Goal: Task Accomplishment & Management: Manage account settings

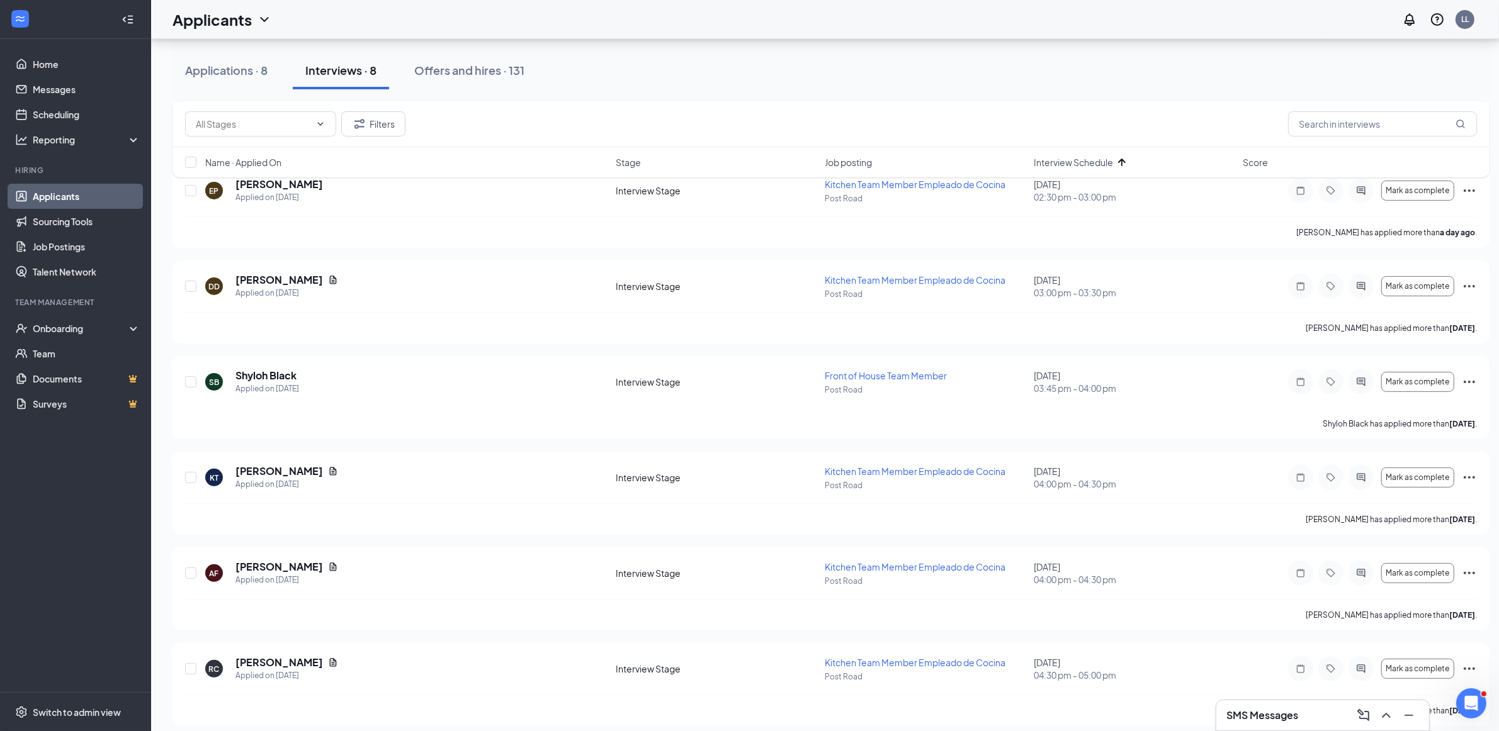
click at [776, 70] on div "Applications · 8 Interviews · 8 Offers and hires · 131" at bounding box center [830, 71] width 1317 height 38
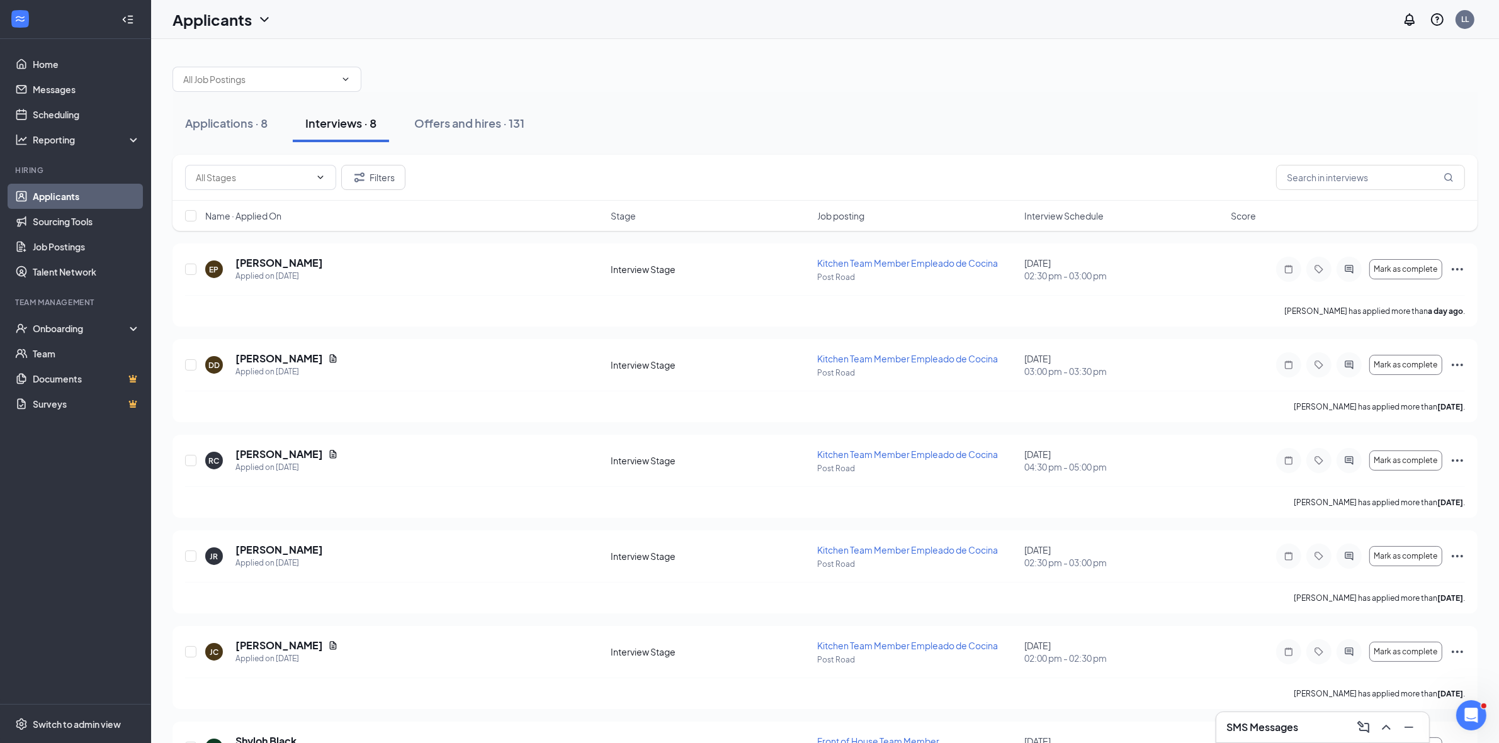
click at [1288, 712] on div "SMS Messages" at bounding box center [1322, 727] width 214 height 31
click at [1282, 723] on h3 "SMS Messages" at bounding box center [1262, 728] width 72 height 14
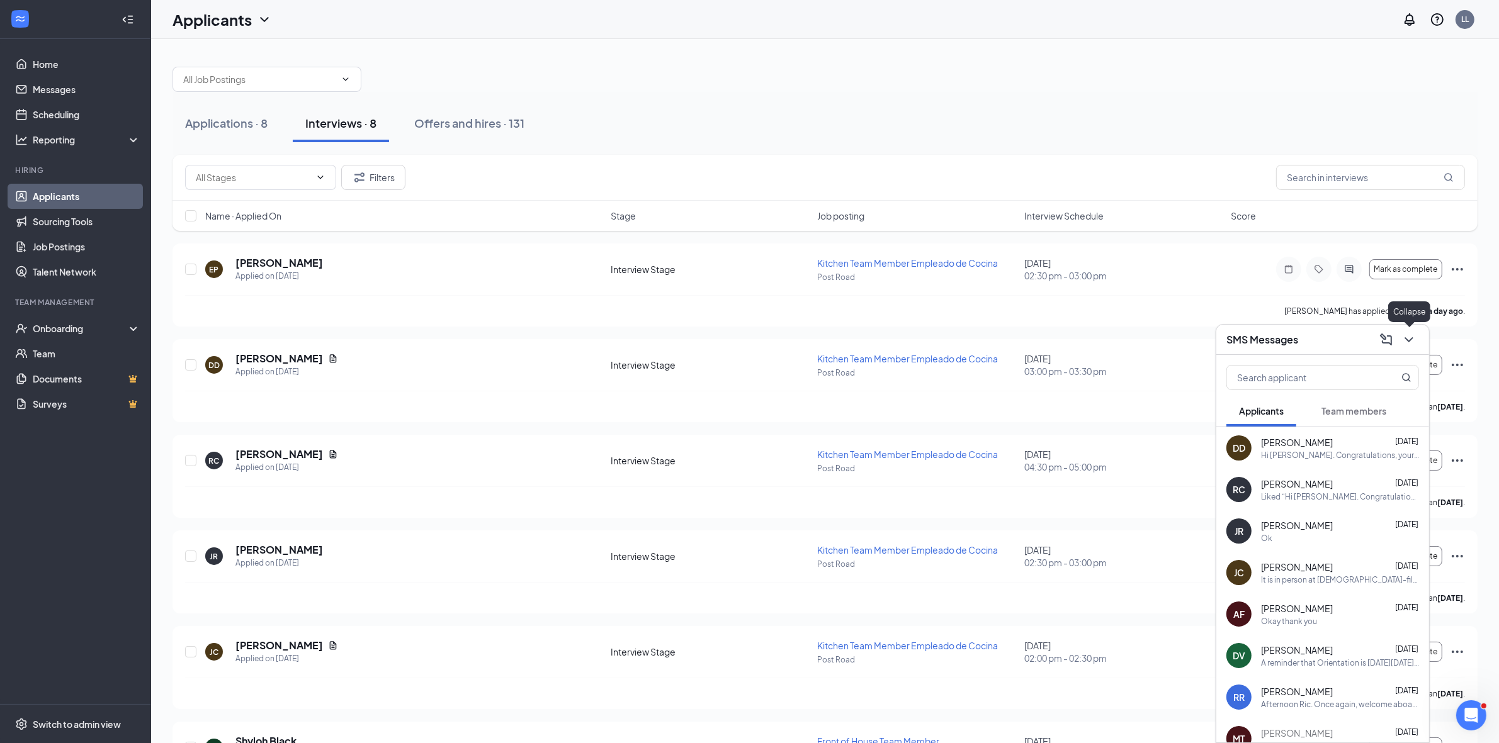
click at [1408, 342] on icon "ChevronDown" at bounding box center [1408, 339] width 15 height 15
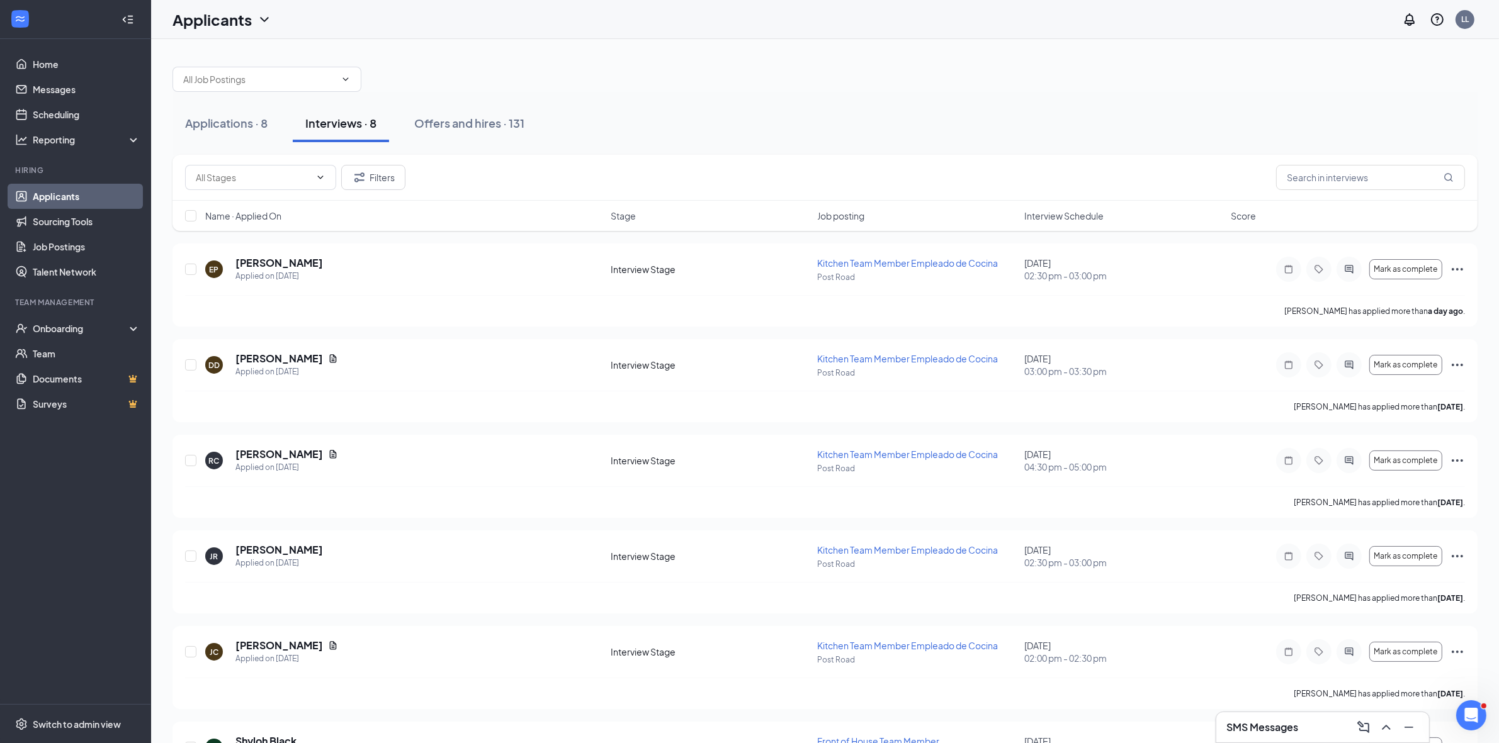
click at [1376, 718] on button at bounding box center [1386, 728] width 20 height 20
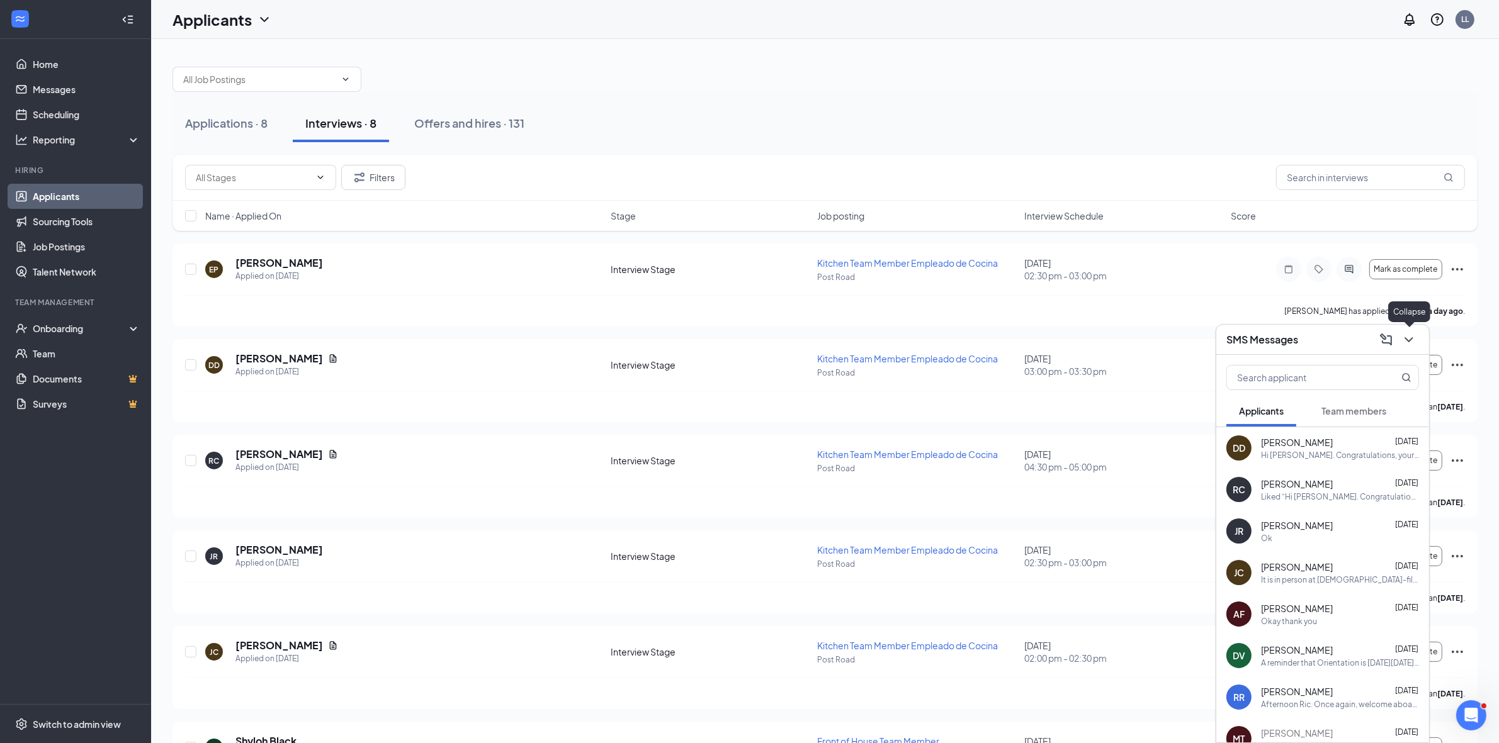
click at [1413, 345] on icon "ChevronDown" at bounding box center [1408, 339] width 15 height 15
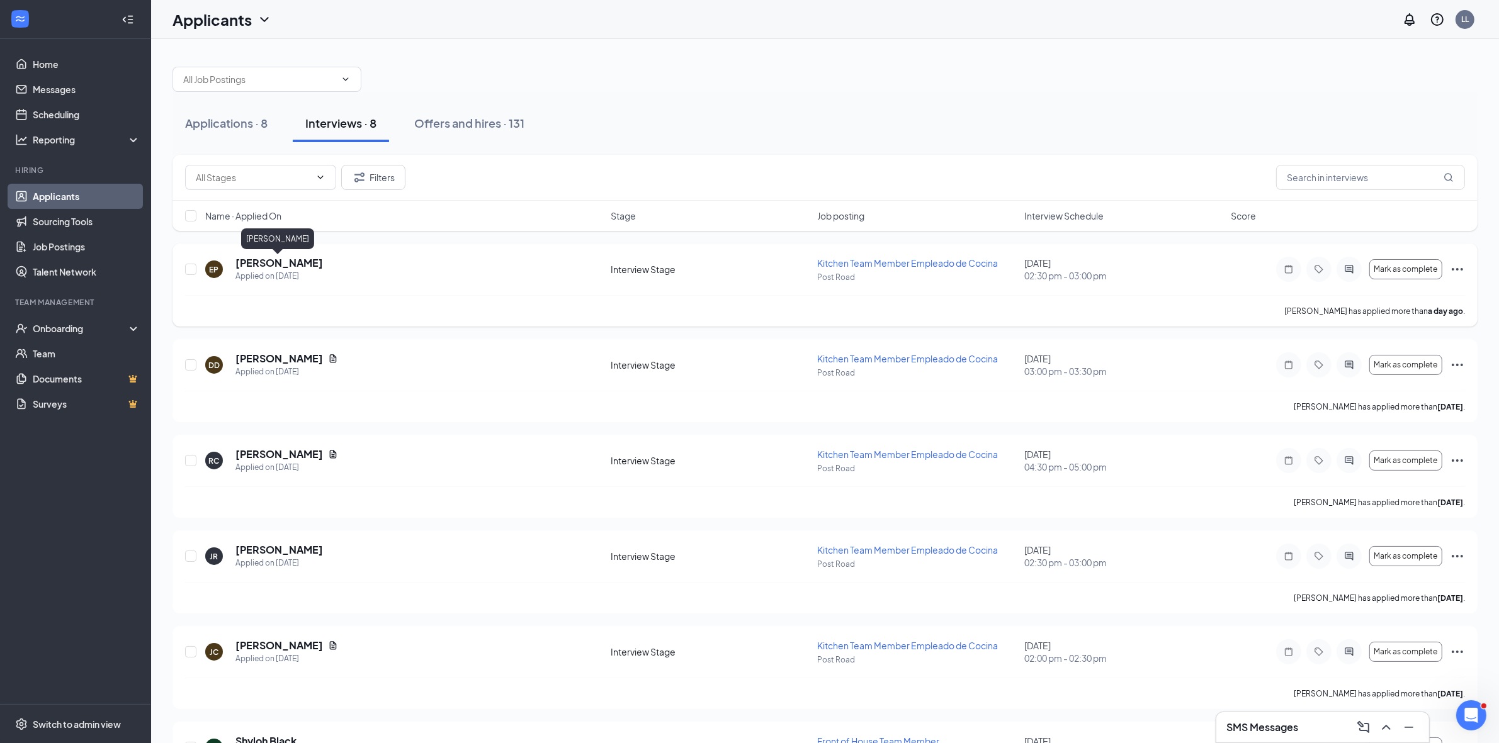
click at [276, 259] on h5 "[PERSON_NAME]" at bounding box center [278, 263] width 87 height 14
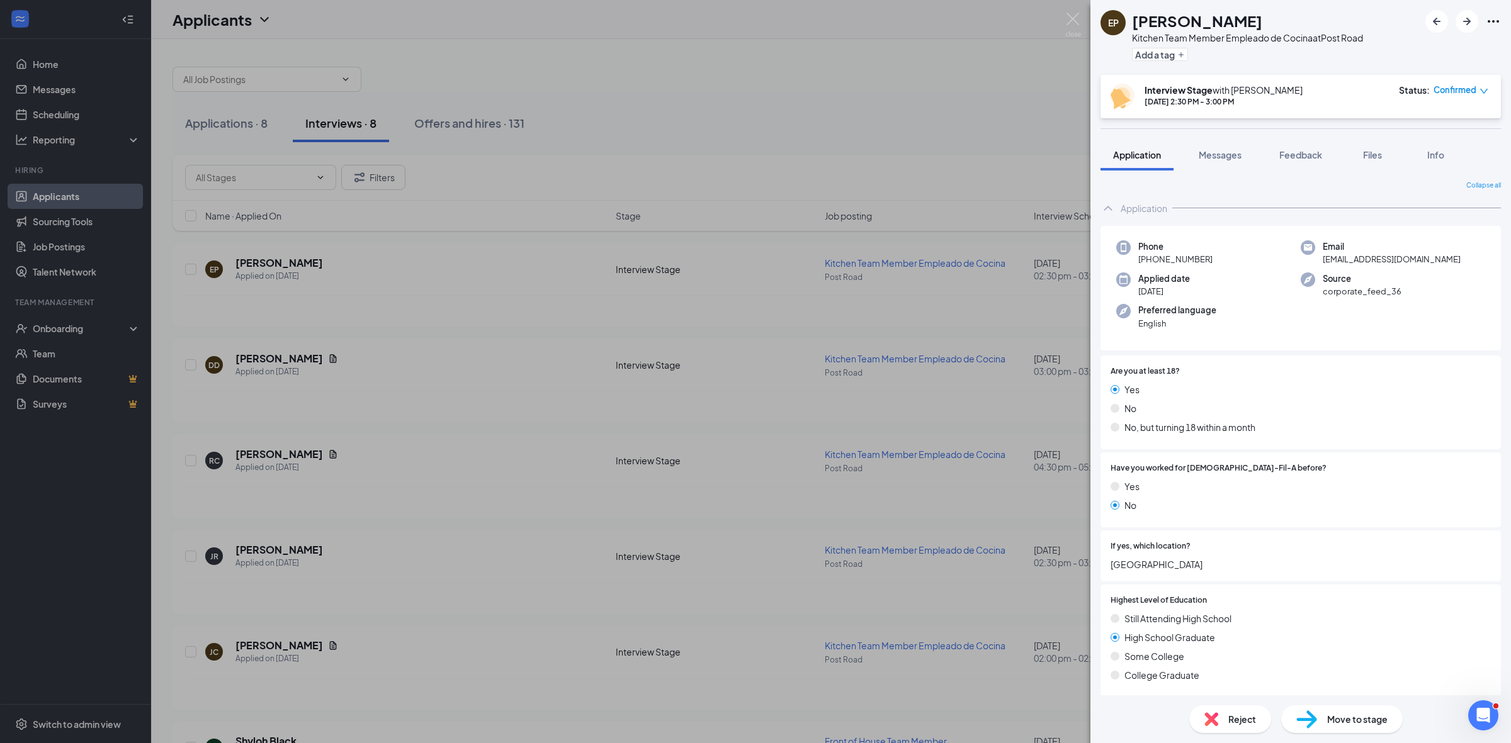
click at [1495, 27] on icon "Ellipses" at bounding box center [1492, 21] width 15 height 15
click at [998, 125] on div "EP [PERSON_NAME] Kitchen Team Member Empleado de Cocina at [GEOGRAPHIC_DATA] Ad…" at bounding box center [755, 371] width 1511 height 743
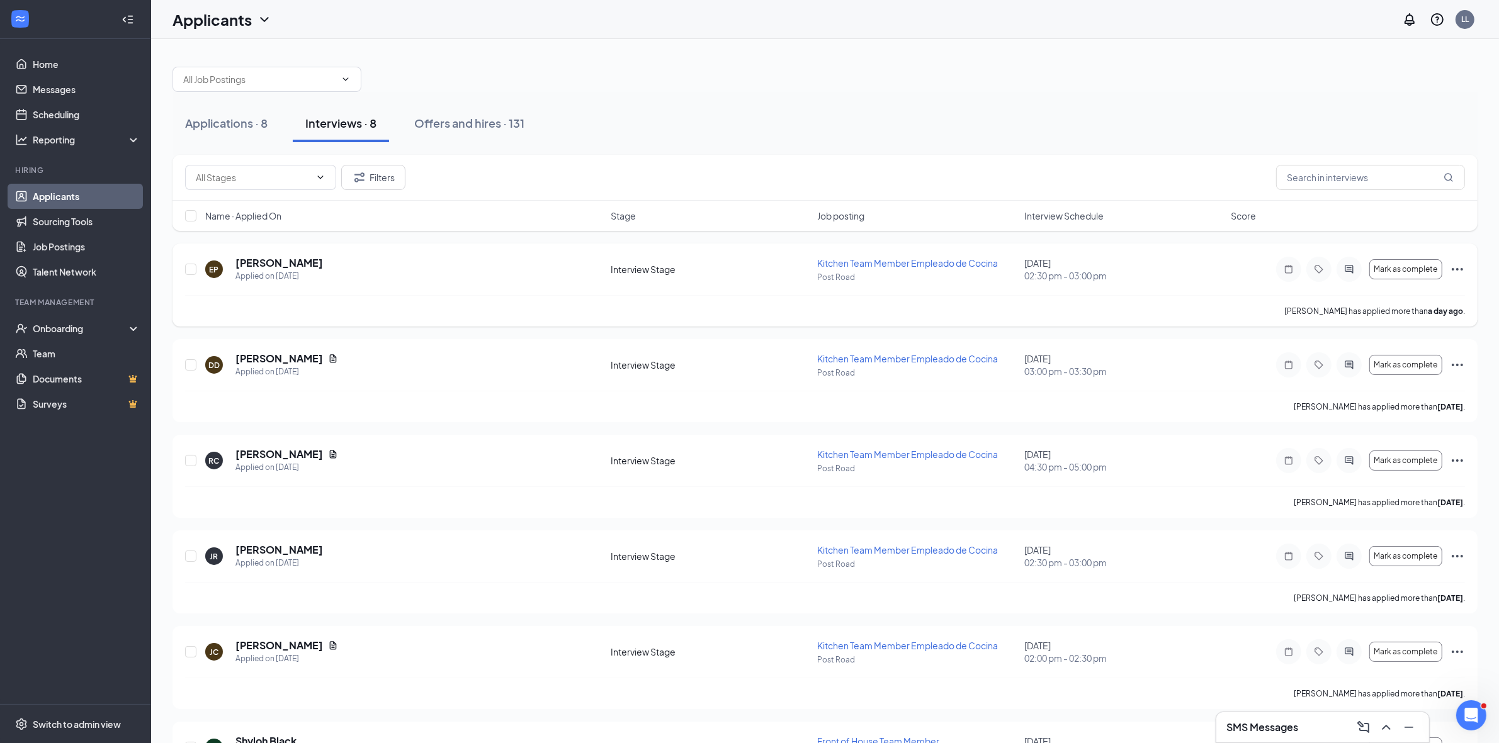
click at [1455, 269] on icon "Ellipses" at bounding box center [1457, 269] width 15 height 15
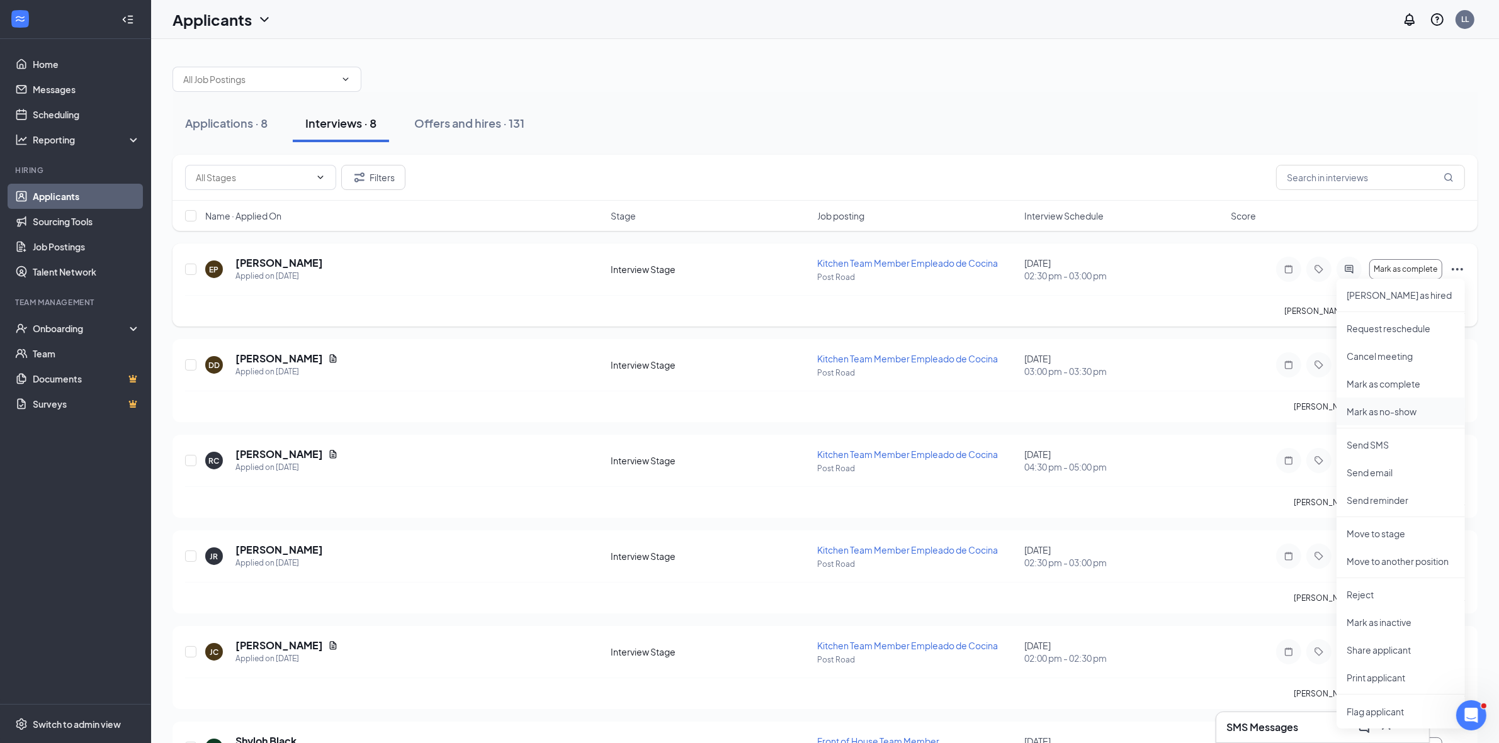
click at [1407, 412] on p "Mark as no-show" at bounding box center [1400, 411] width 108 height 13
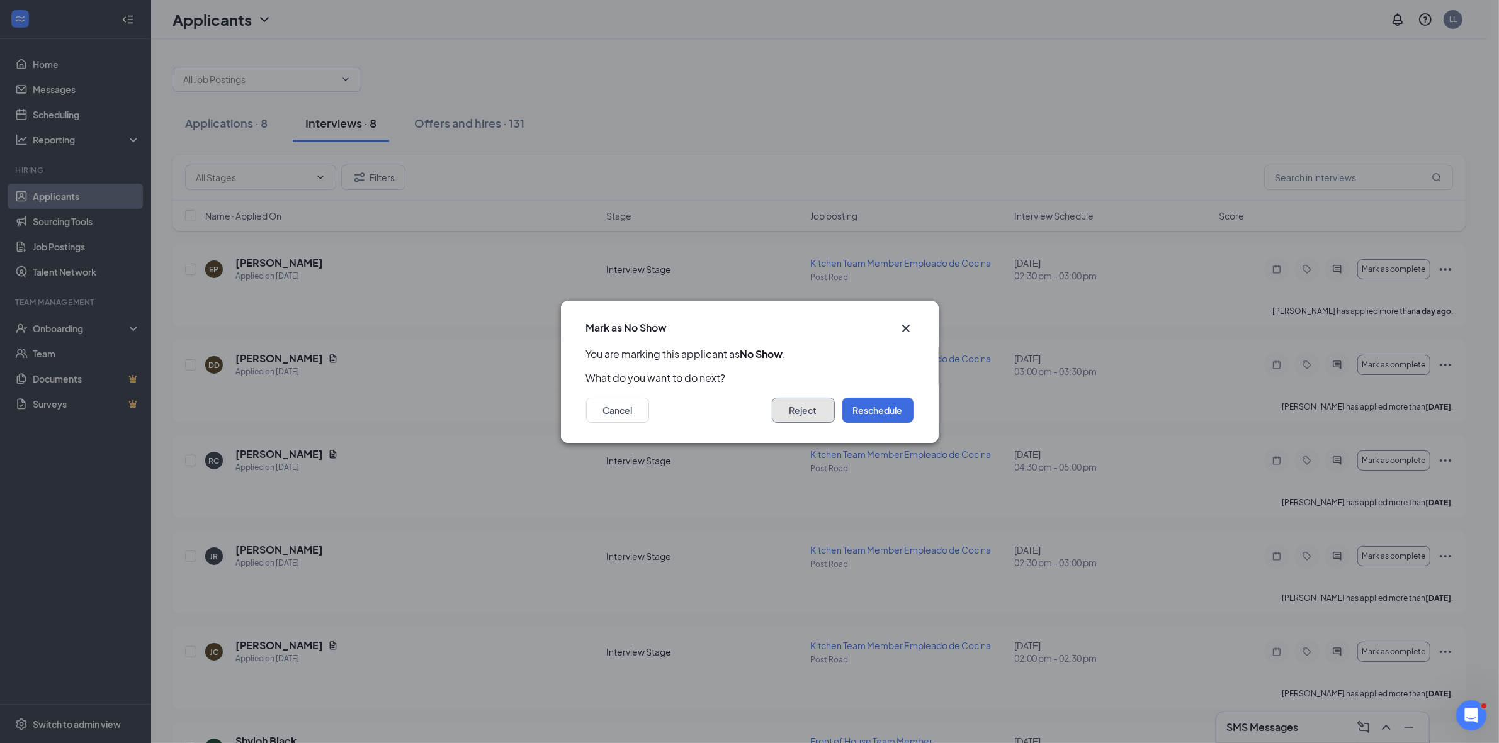
click at [797, 414] on button "Reject" at bounding box center [803, 410] width 63 height 25
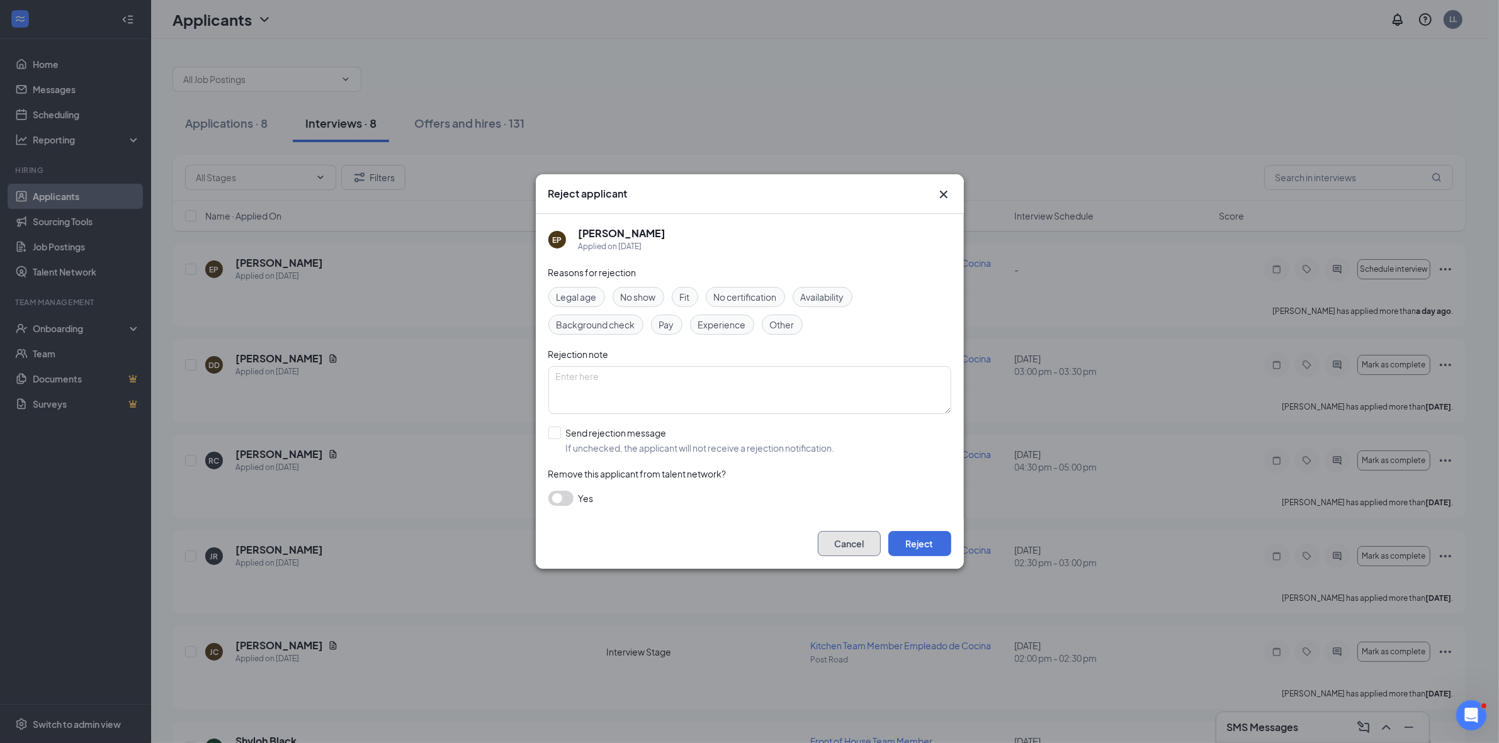
click at [852, 538] on button "Cancel" at bounding box center [849, 543] width 63 height 25
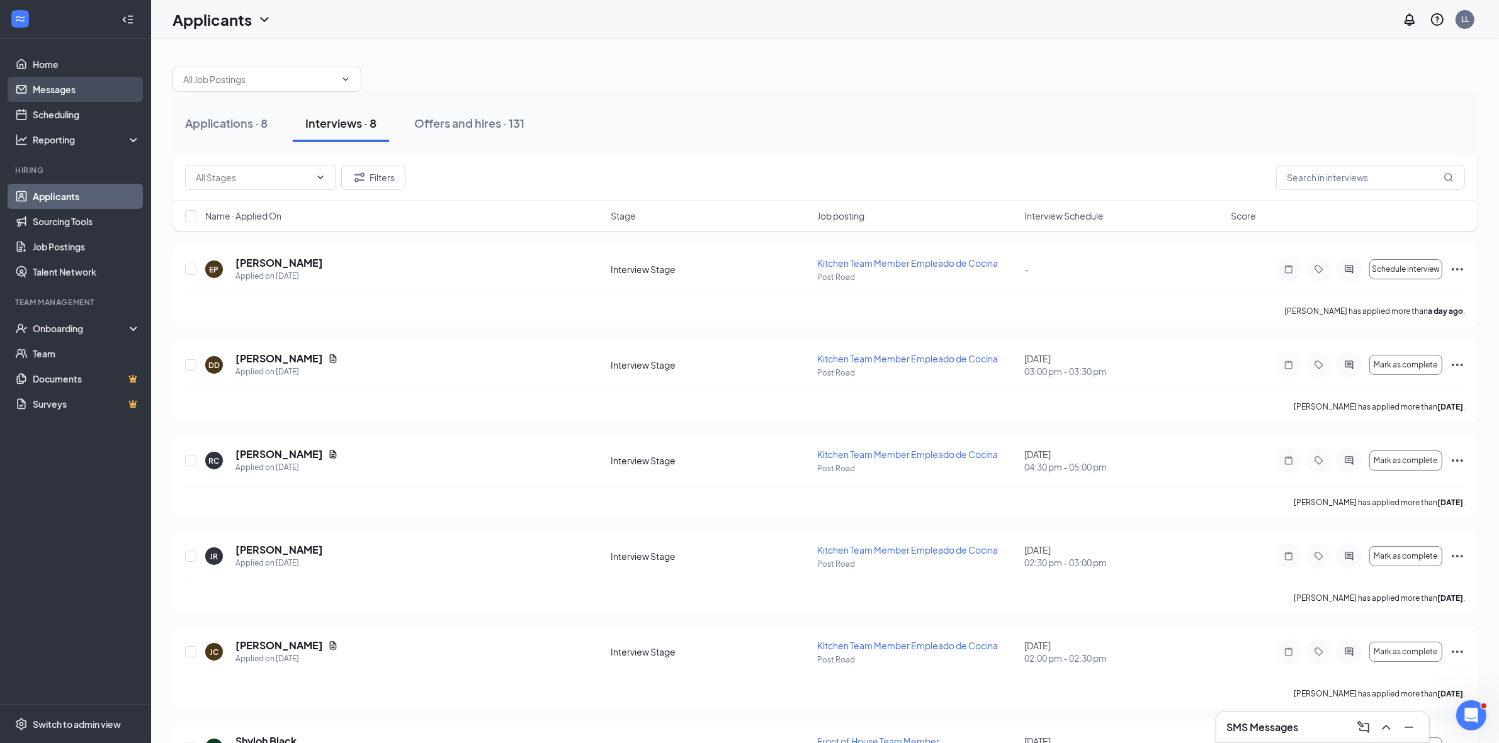
click at [64, 96] on link "Messages" at bounding box center [87, 89] width 108 height 25
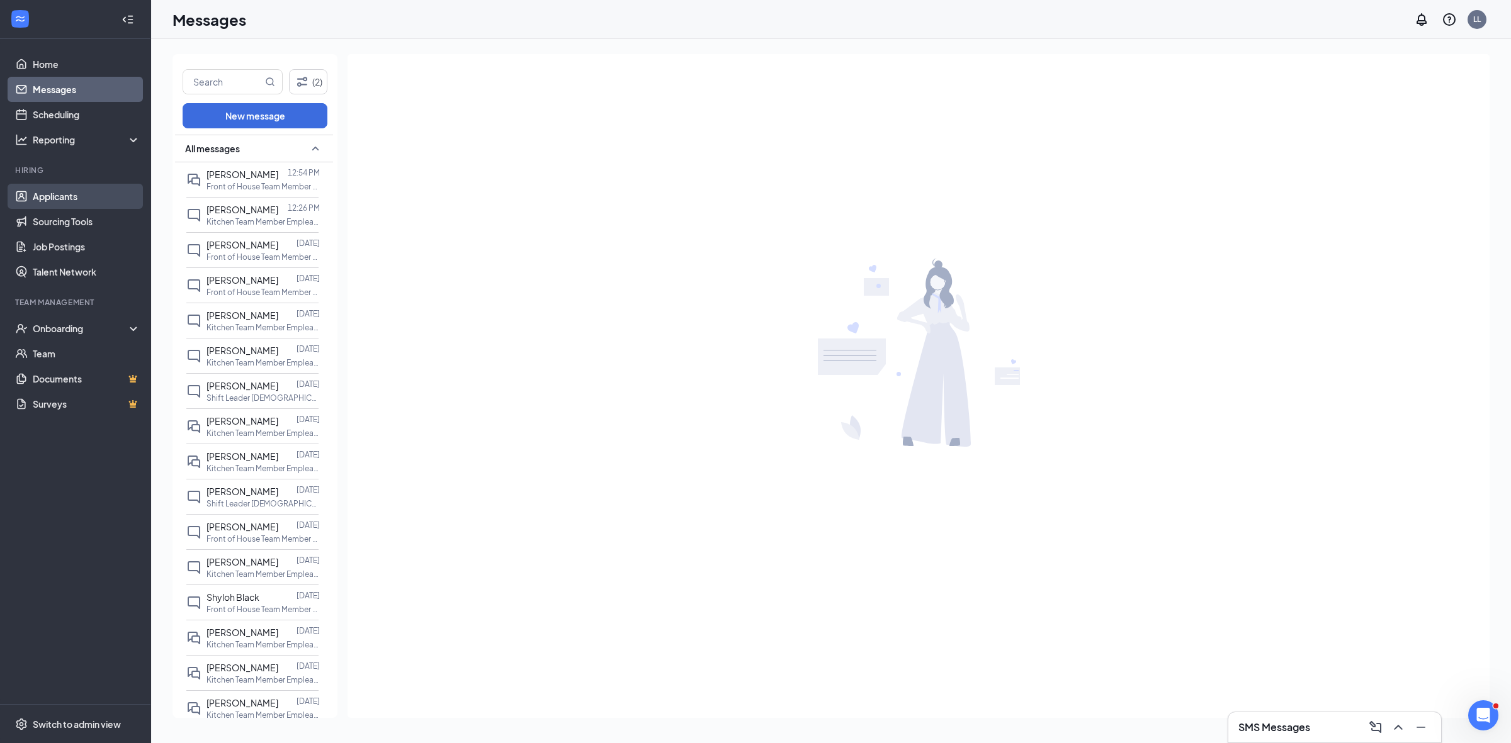
click at [76, 197] on link "Applicants" at bounding box center [87, 196] width 108 height 25
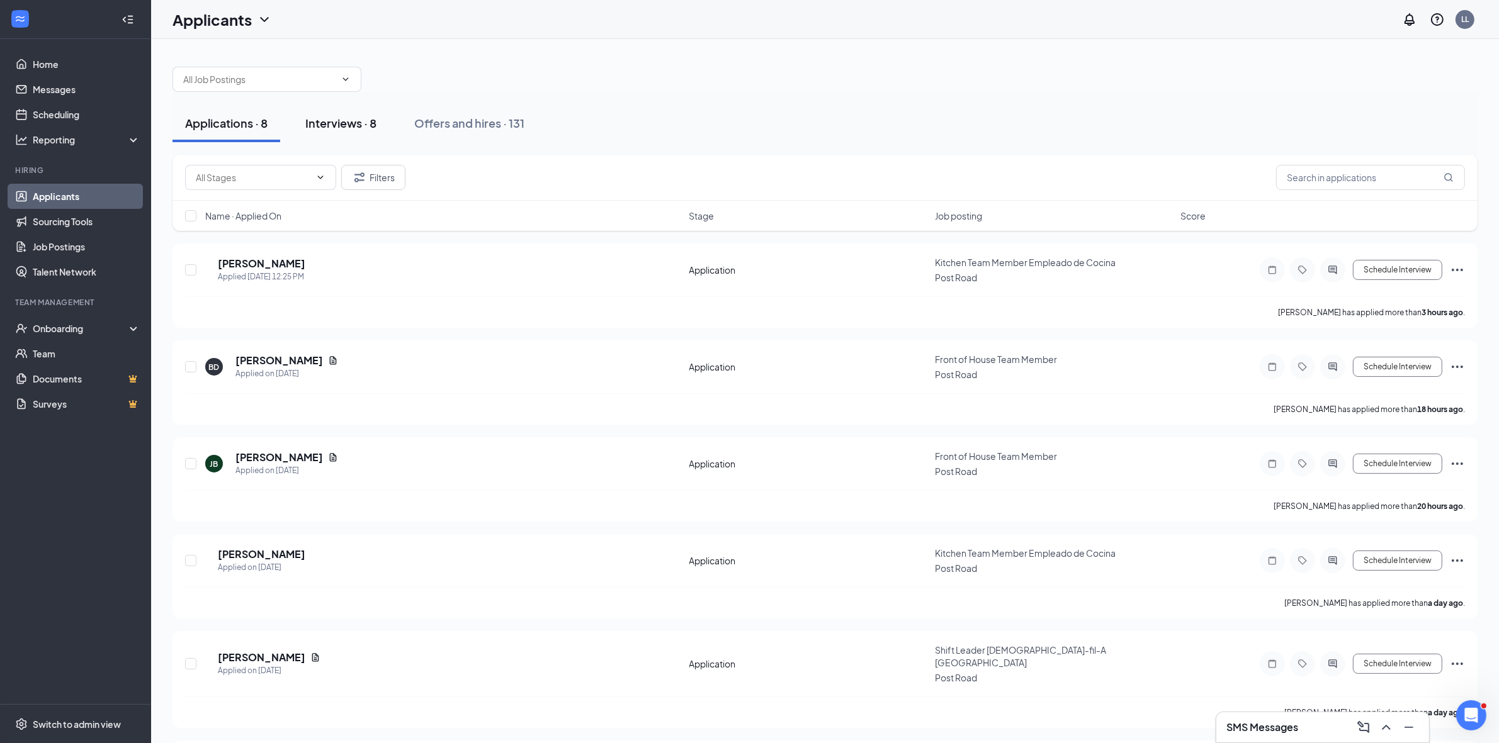
click at [352, 121] on div "Interviews · 8" at bounding box center [340, 123] width 71 height 16
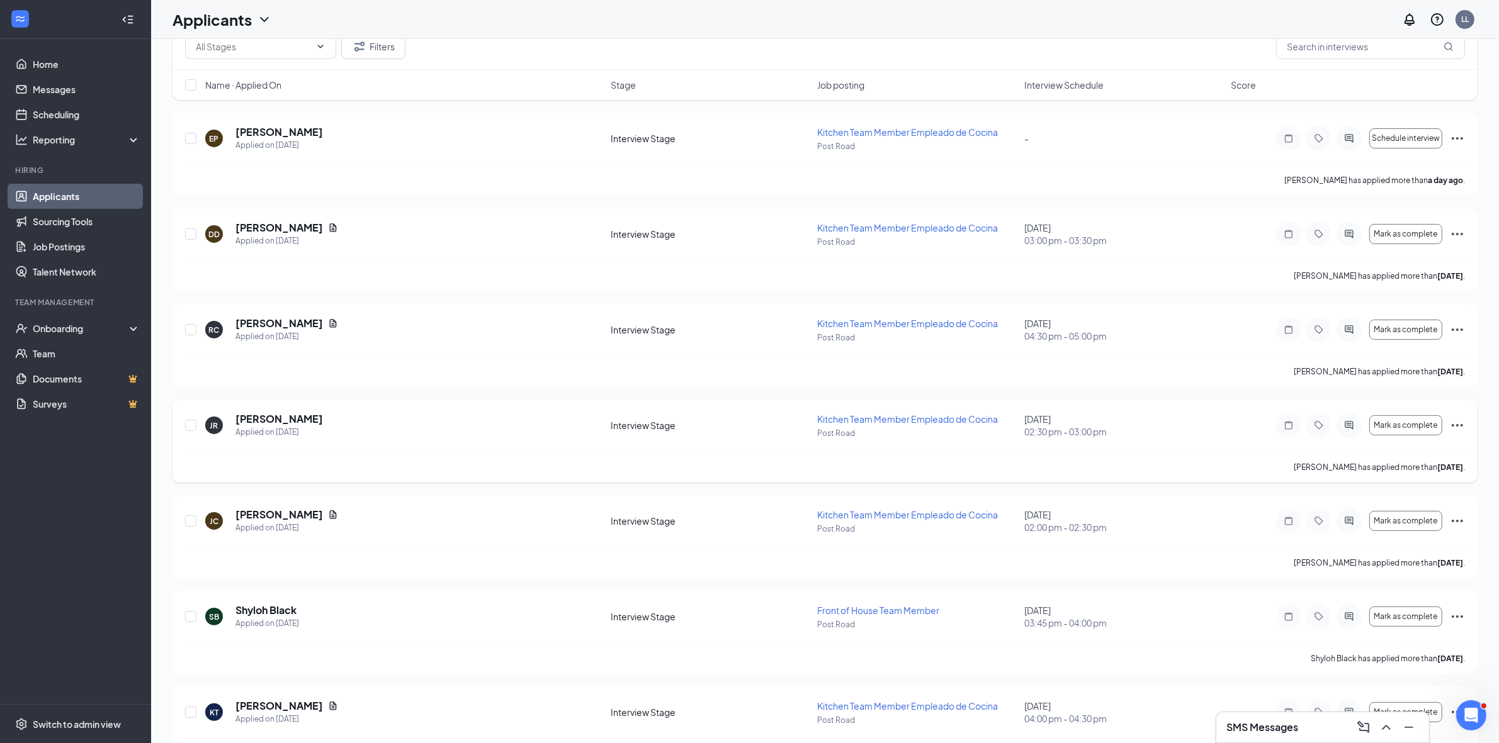
scroll to position [157, 0]
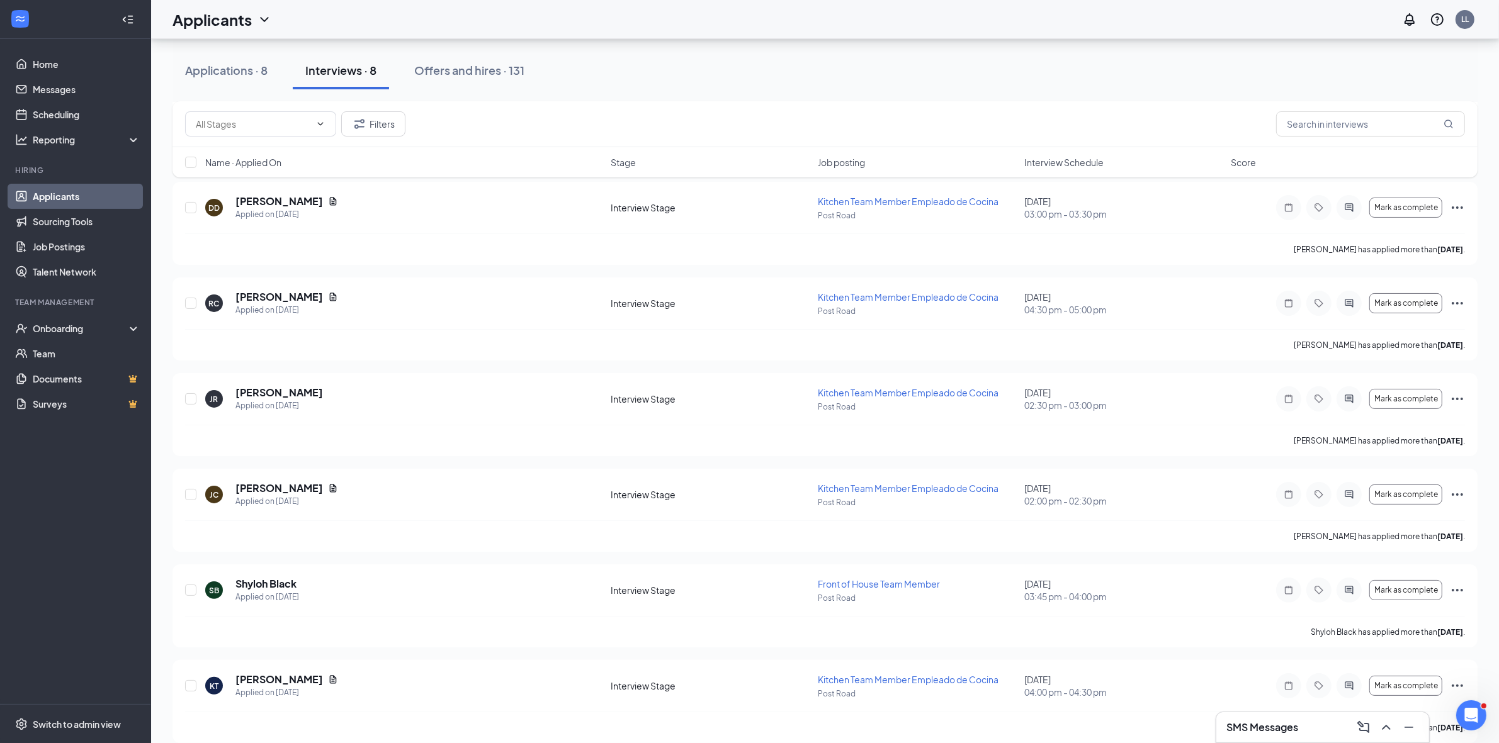
click at [1056, 164] on span "Interview Schedule" at bounding box center [1063, 162] width 79 height 13
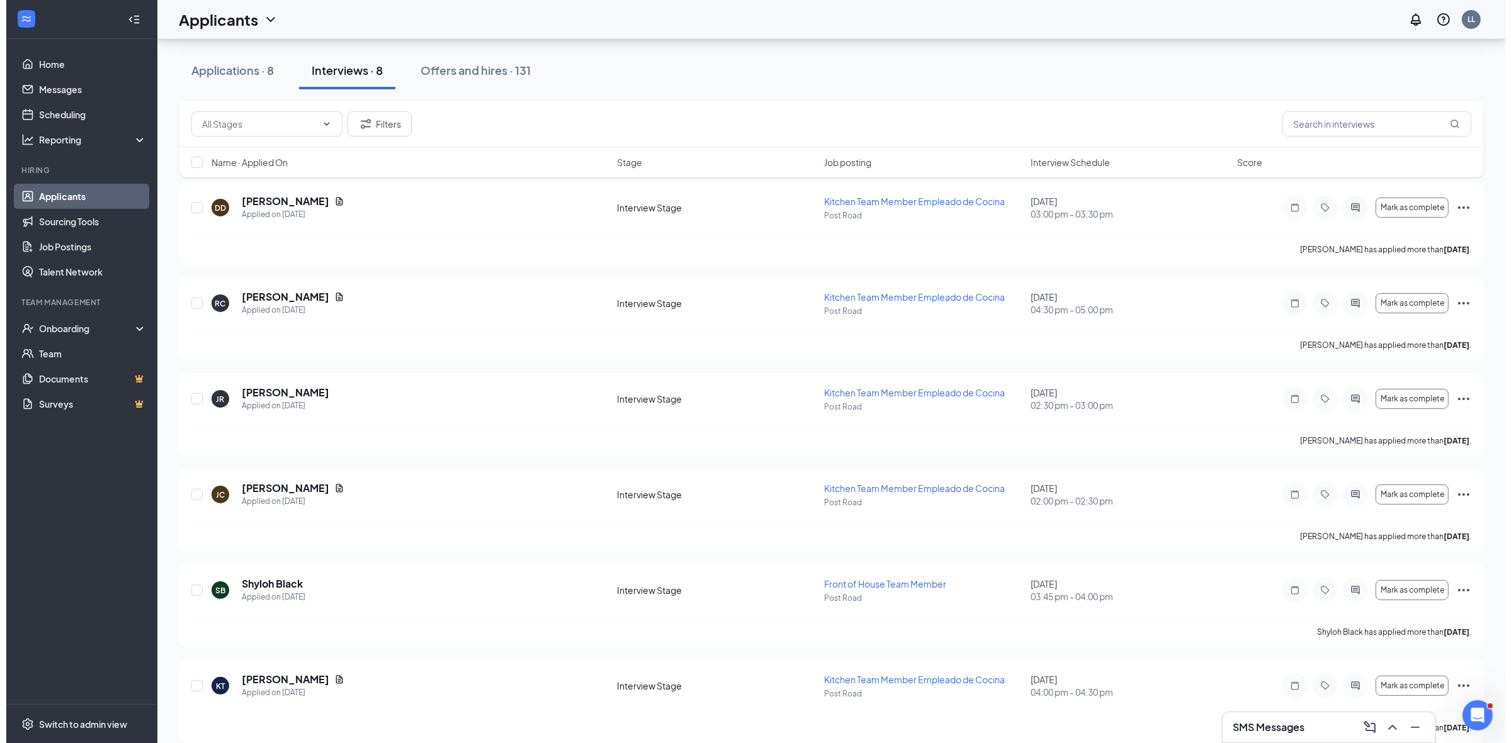
scroll to position [0, 0]
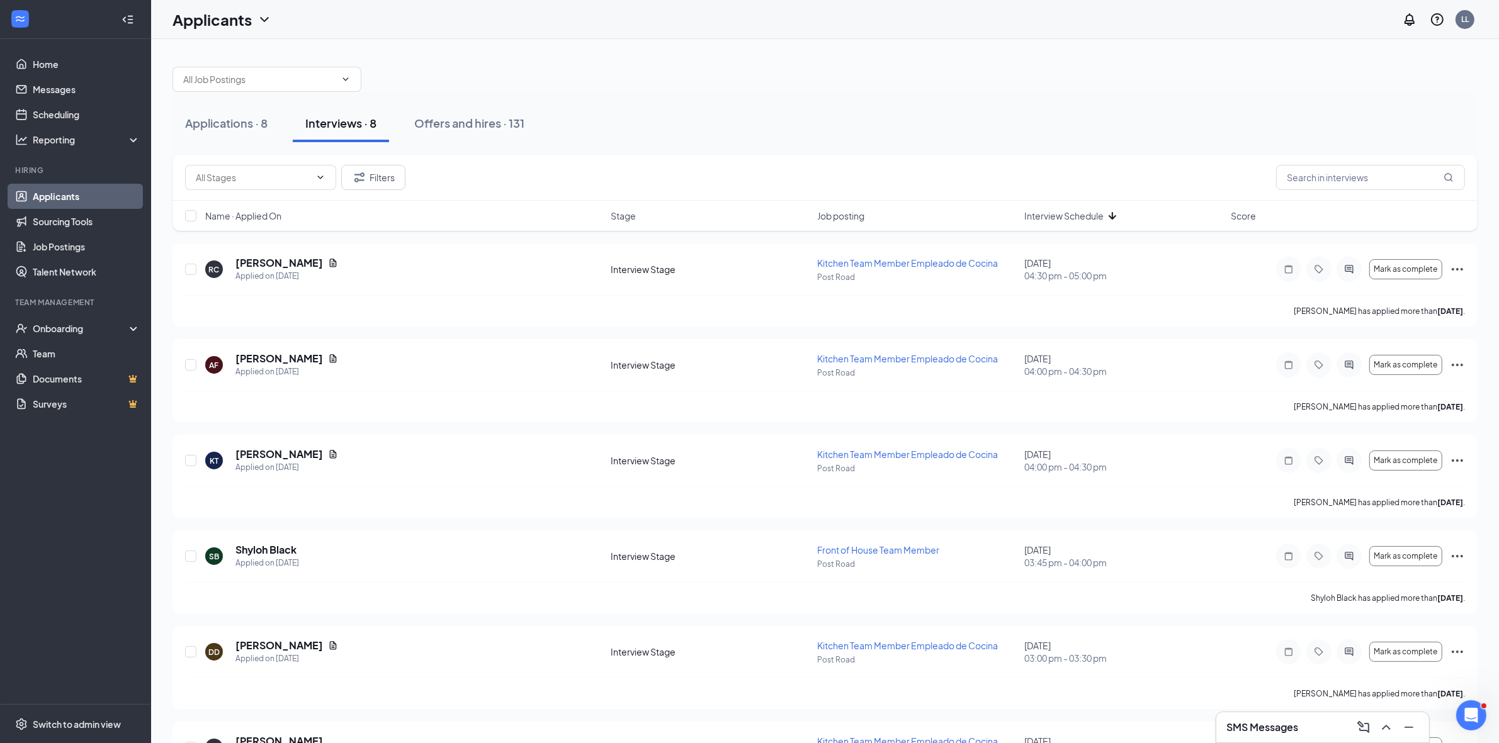
click at [1056, 211] on span "Interview Schedule" at bounding box center [1063, 216] width 79 height 13
click at [1461, 371] on icon "Ellipses" at bounding box center [1457, 365] width 15 height 15
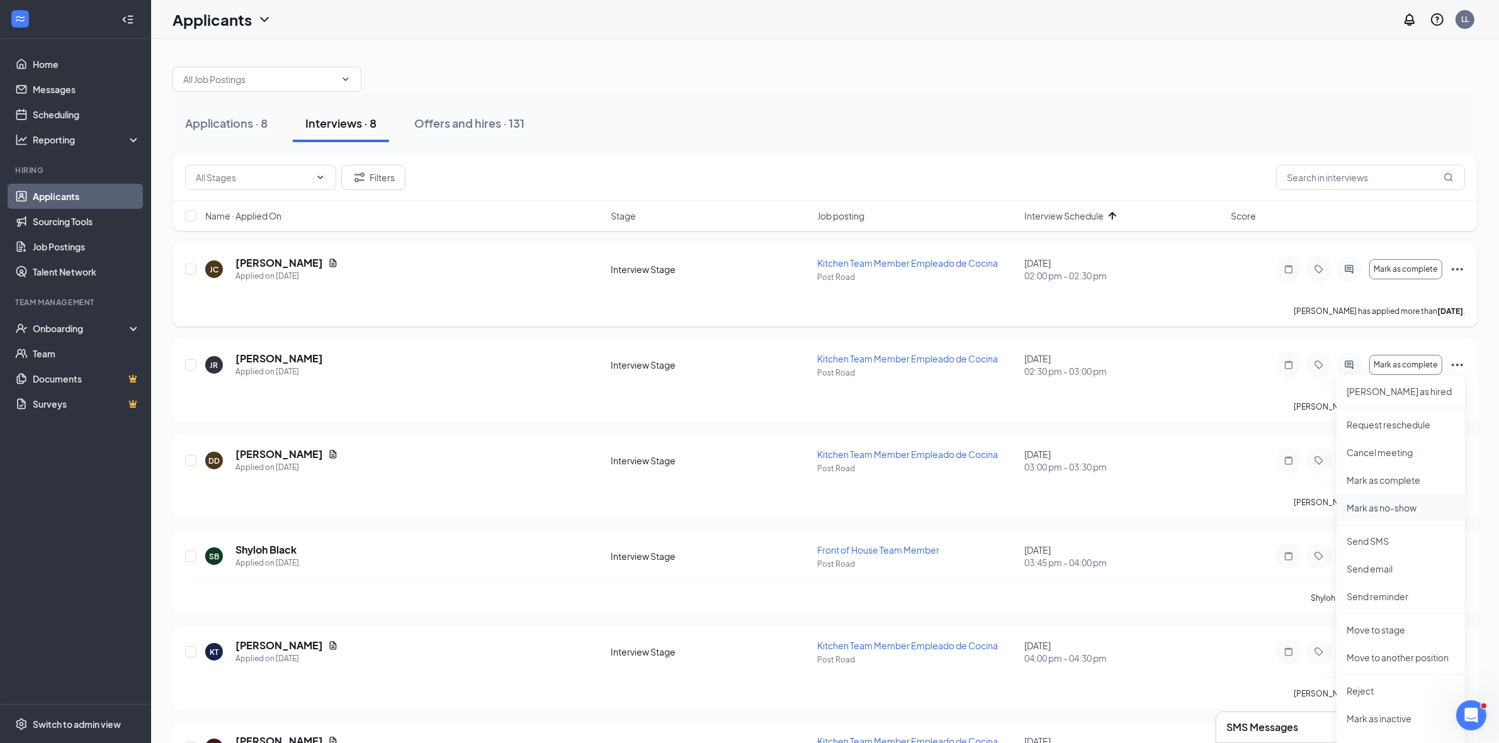
click at [1413, 508] on p "Mark as no-show" at bounding box center [1400, 508] width 108 height 13
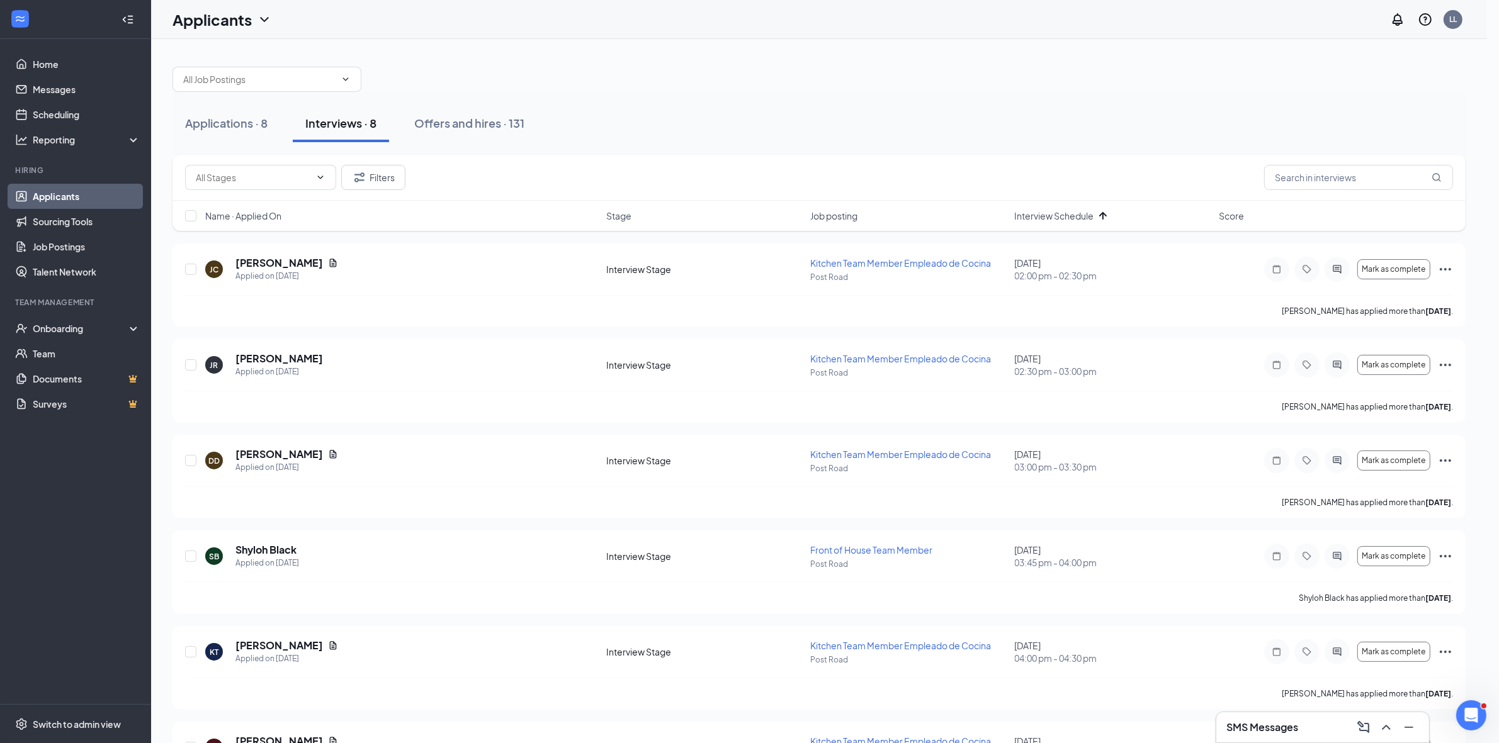
click at [1458, 364] on icon "Ellipses" at bounding box center [1457, 365] width 15 height 15
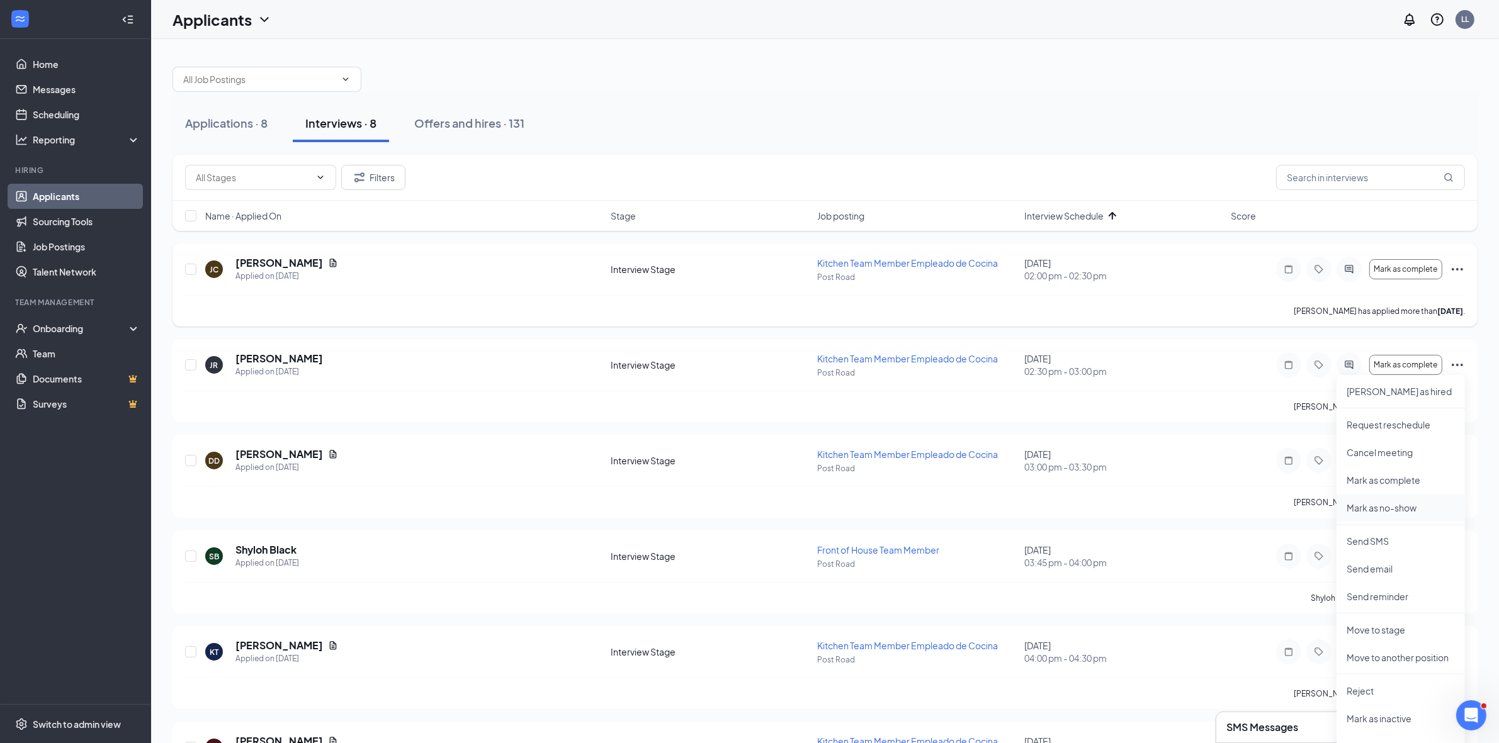
click at [1404, 509] on p "Mark as no-show" at bounding box center [1400, 508] width 108 height 13
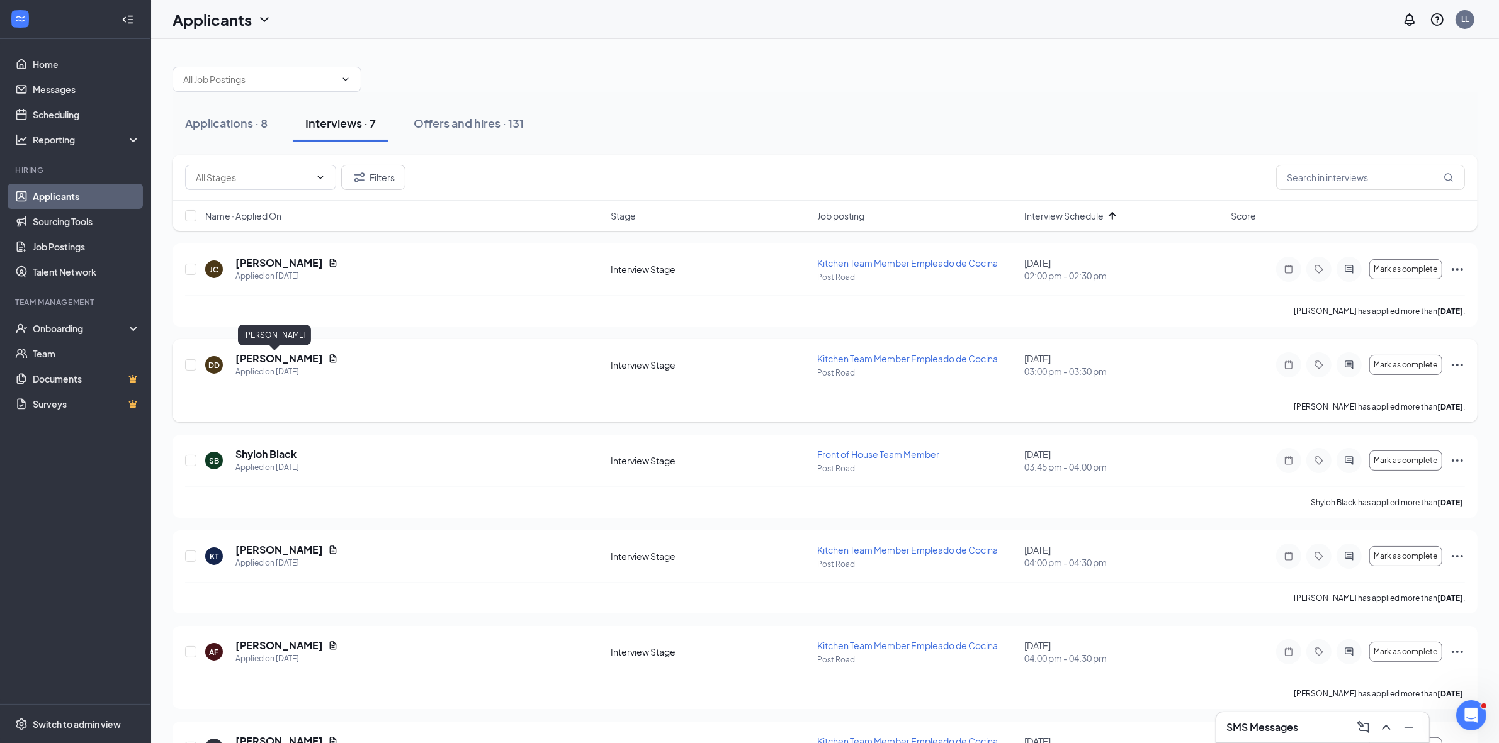
click at [247, 357] on h5 "[PERSON_NAME]" at bounding box center [278, 359] width 87 height 14
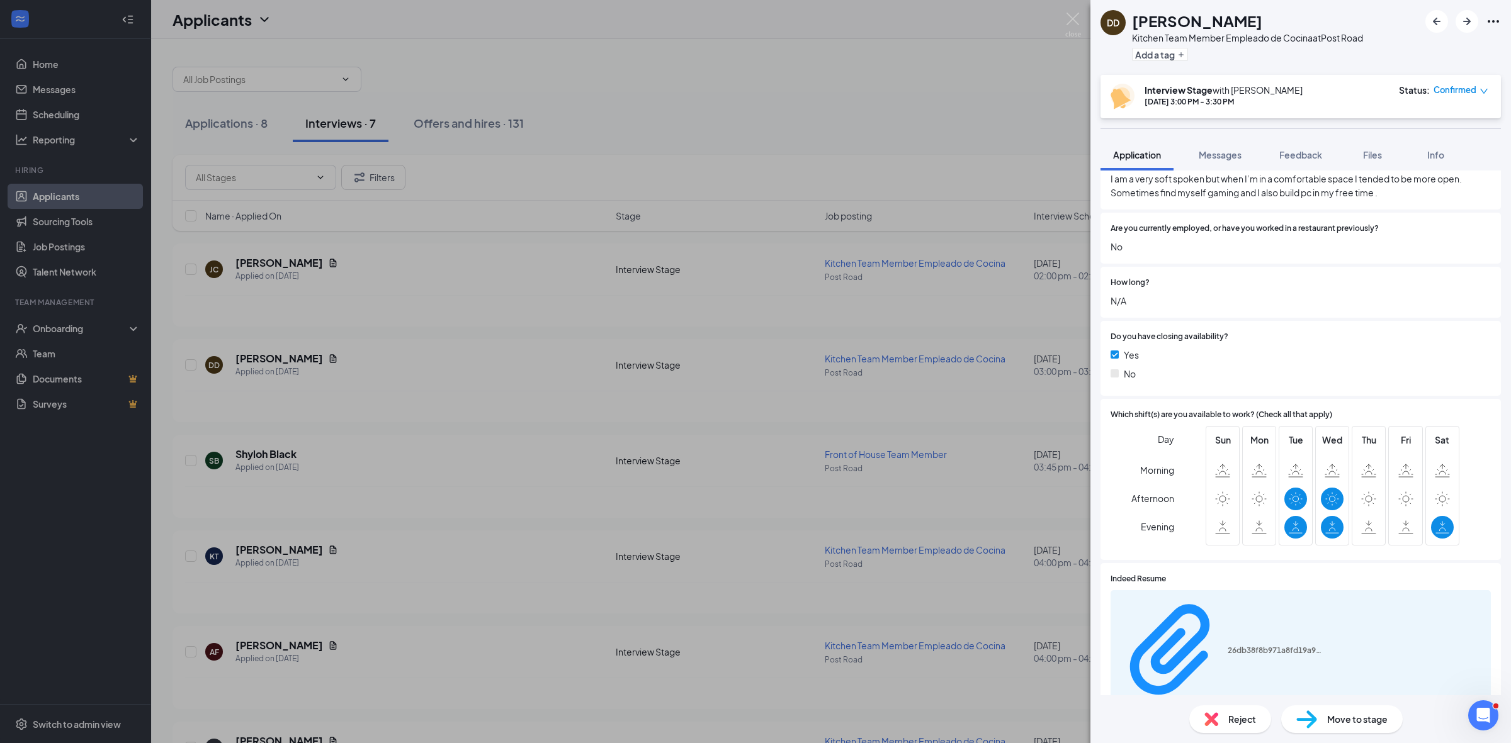
scroll to position [716, 0]
click at [1235, 645] on div "26db38f8b971a8fd19a9aad4bcc0874e.pdf" at bounding box center [1274, 650] width 94 height 10
click at [1358, 714] on span "Move to stage" at bounding box center [1357, 720] width 60 height 14
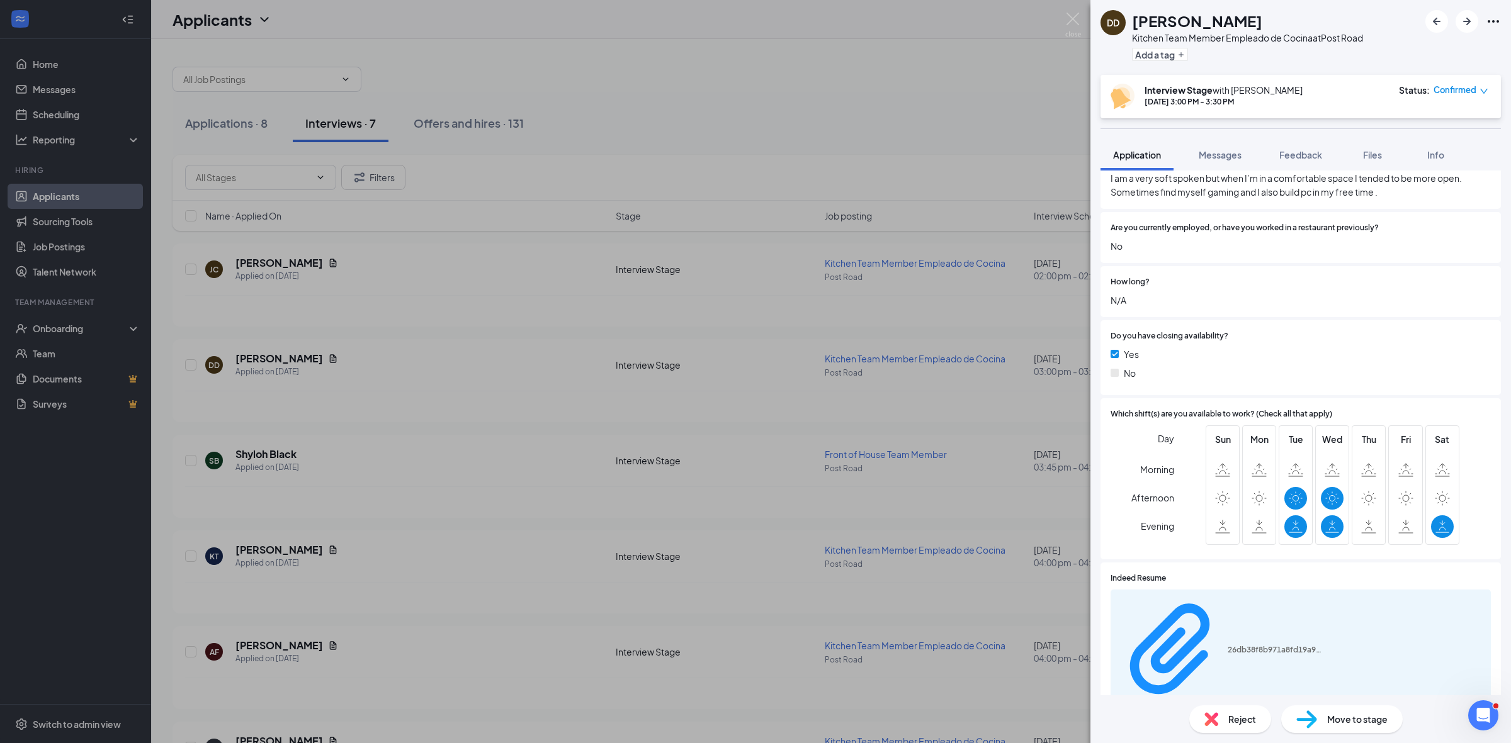
type input "Review Stage"
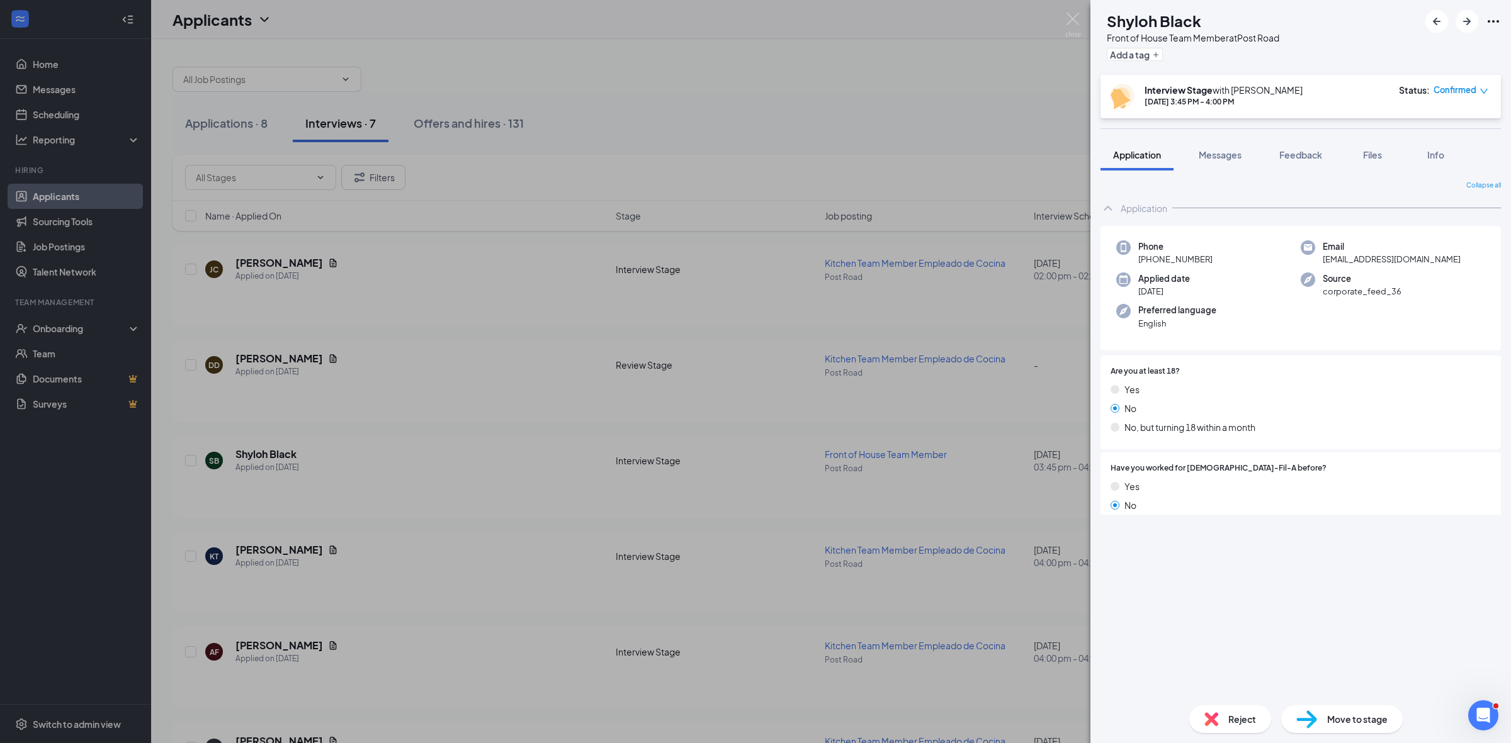
click at [665, 137] on div "SB Shyloh Black Front of House Team Member at Post Road Add a tag Interview Sta…" at bounding box center [755, 371] width 1511 height 743
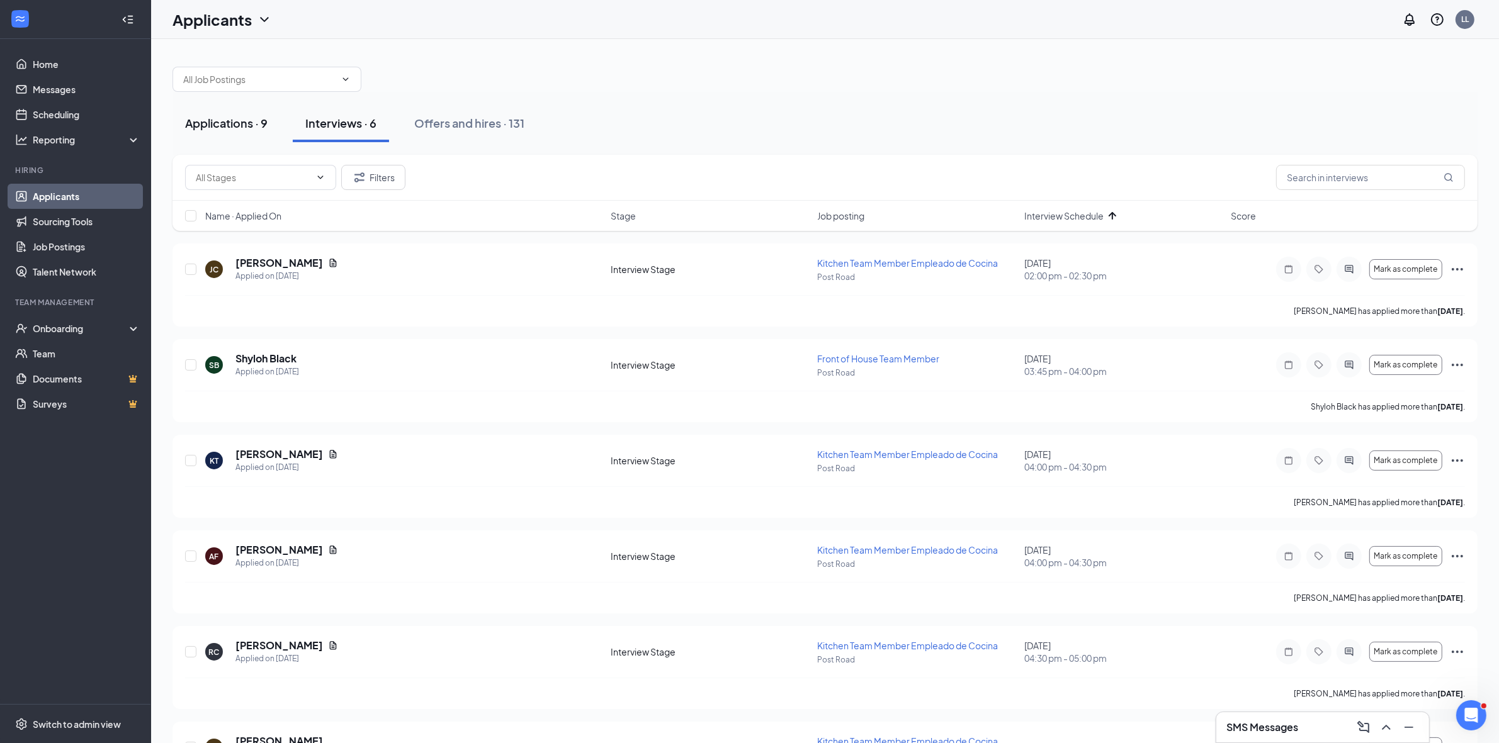
click at [225, 130] on div "Applications · 9" at bounding box center [226, 123] width 82 height 16
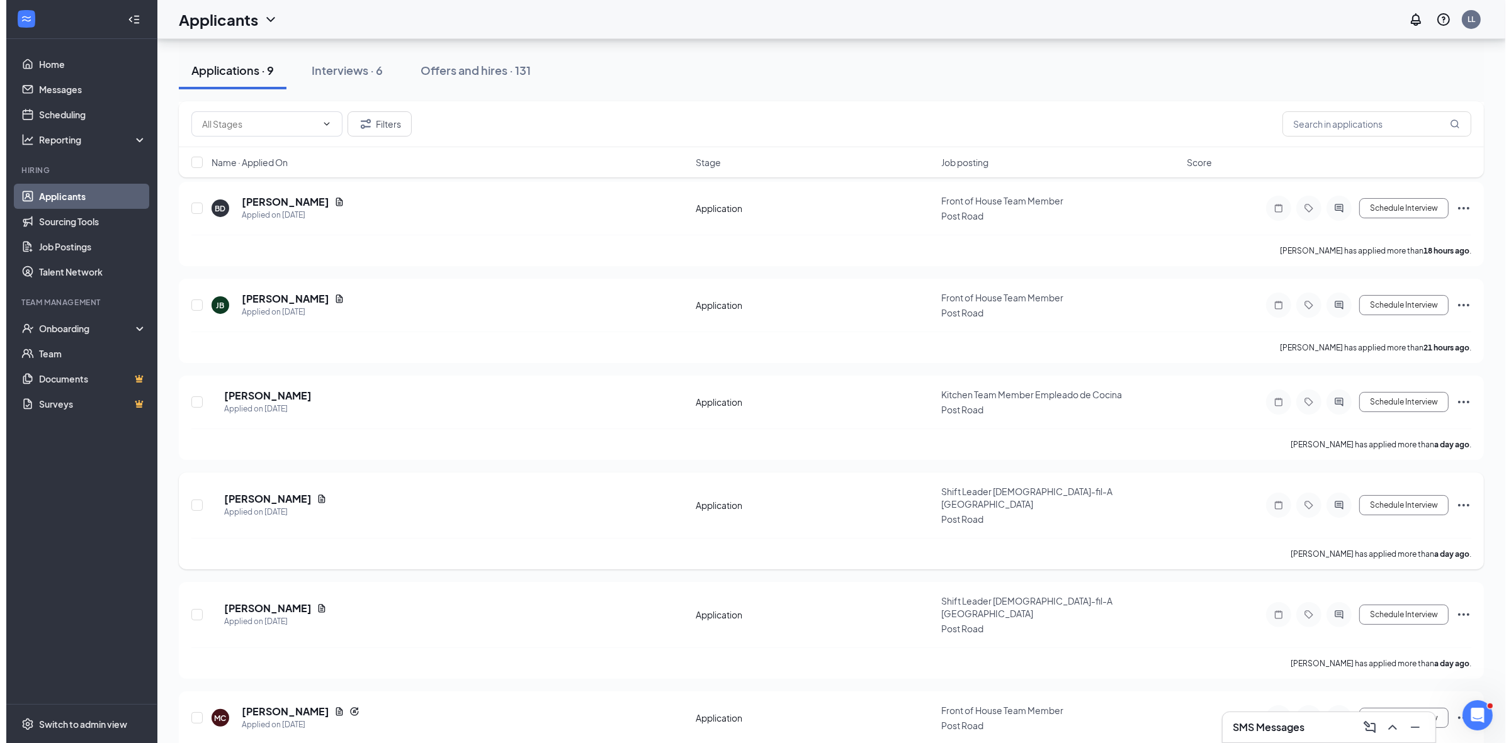
scroll to position [384, 0]
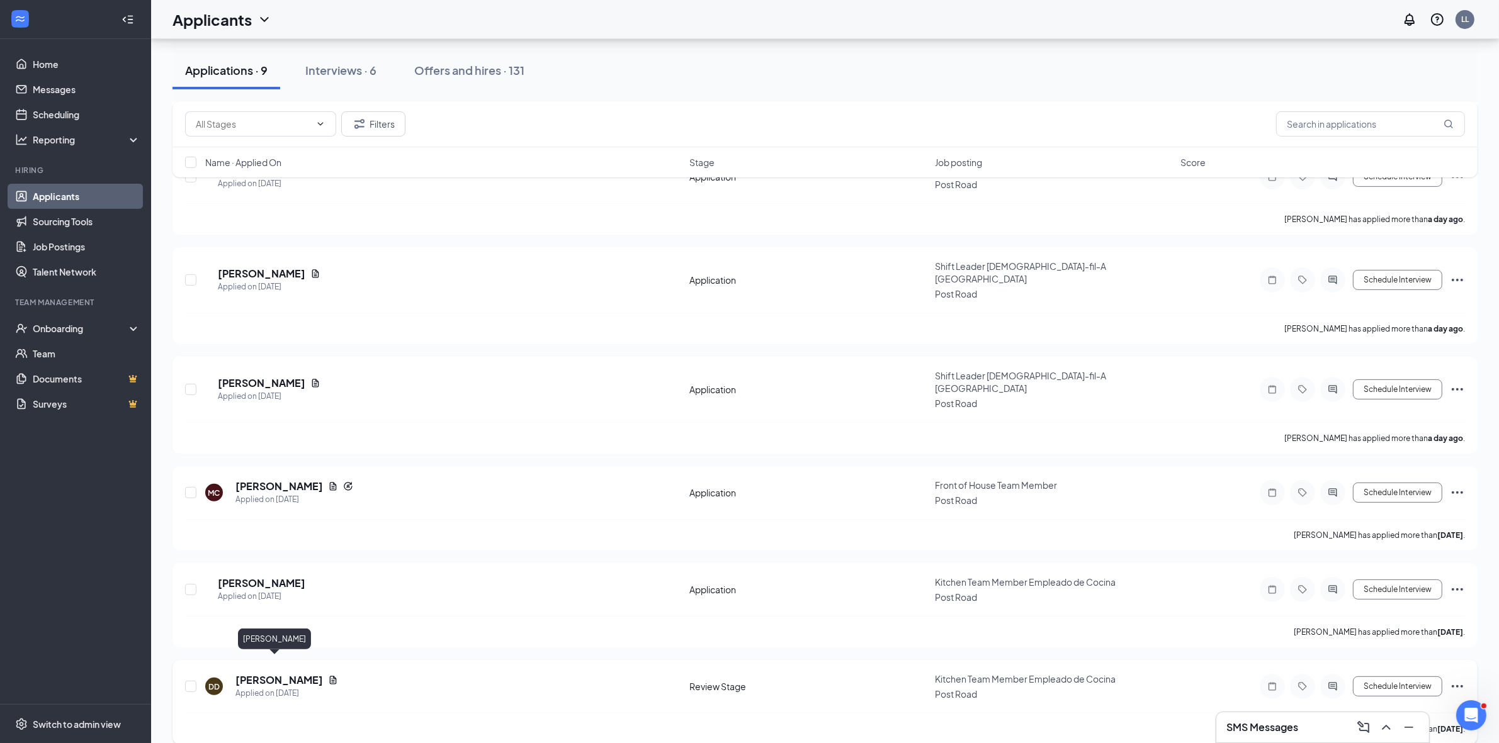
click at [256, 673] on h5 "[PERSON_NAME]" at bounding box center [278, 680] width 87 height 14
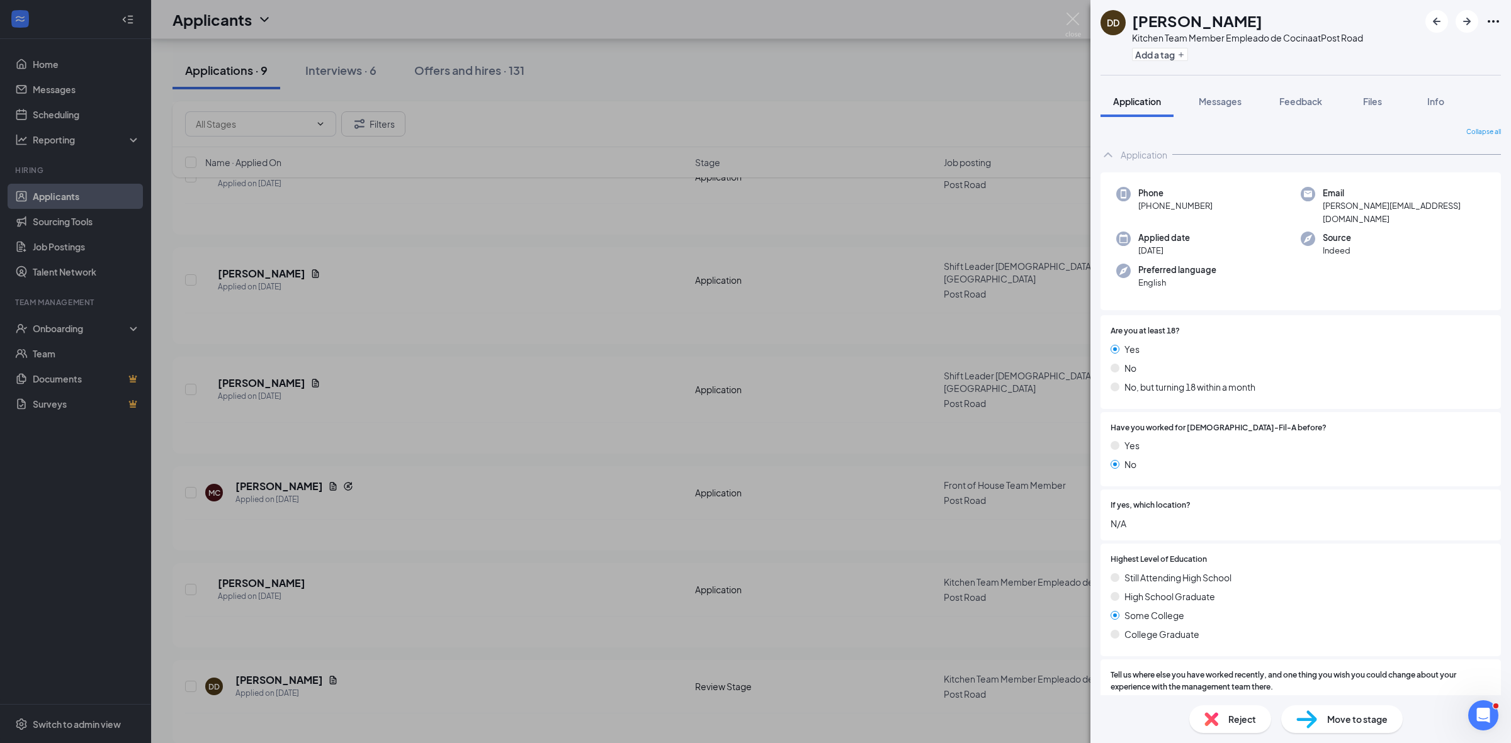
click at [1332, 729] on div "Move to stage" at bounding box center [1341, 720] width 121 height 28
radio input "true"
radio input "false"
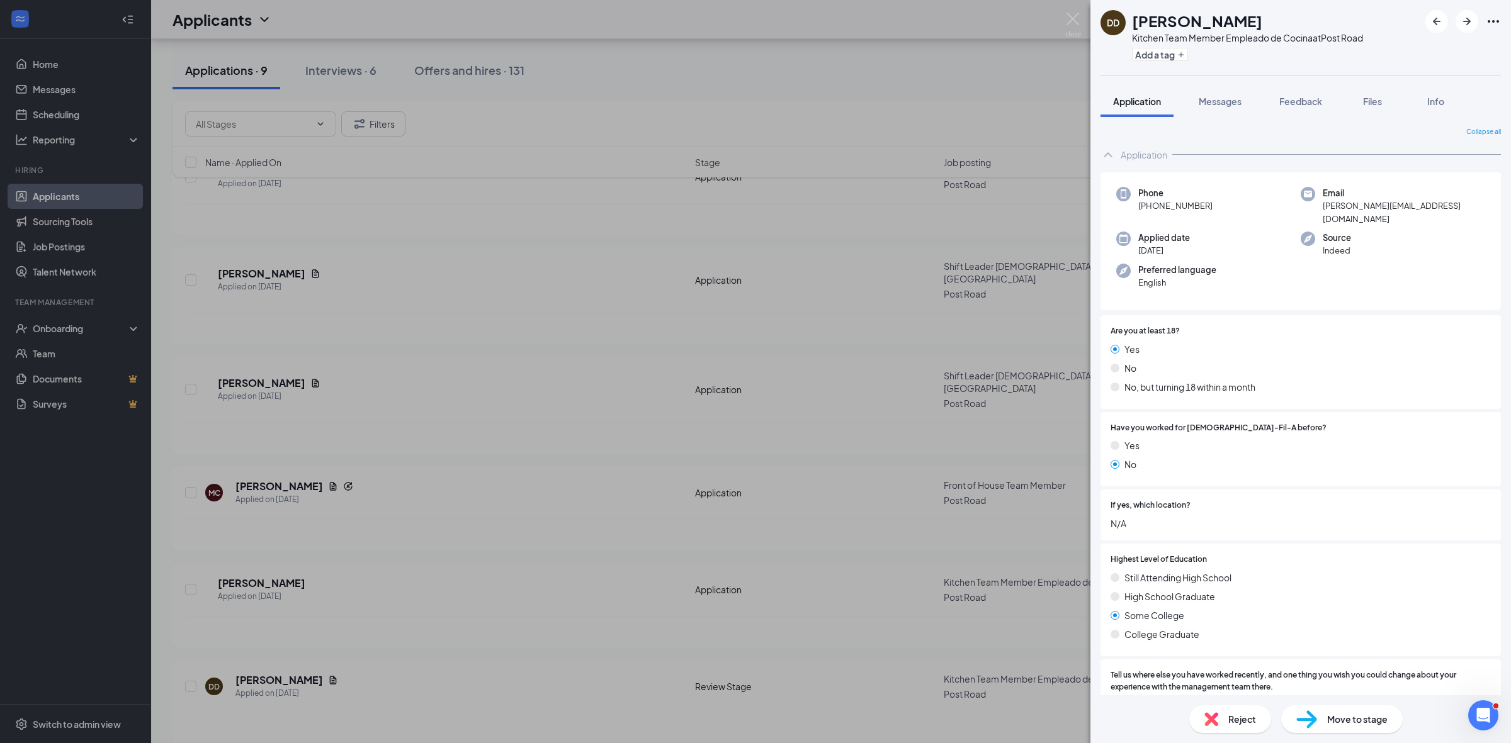
type input "Ricardo Rozier's Calendar"
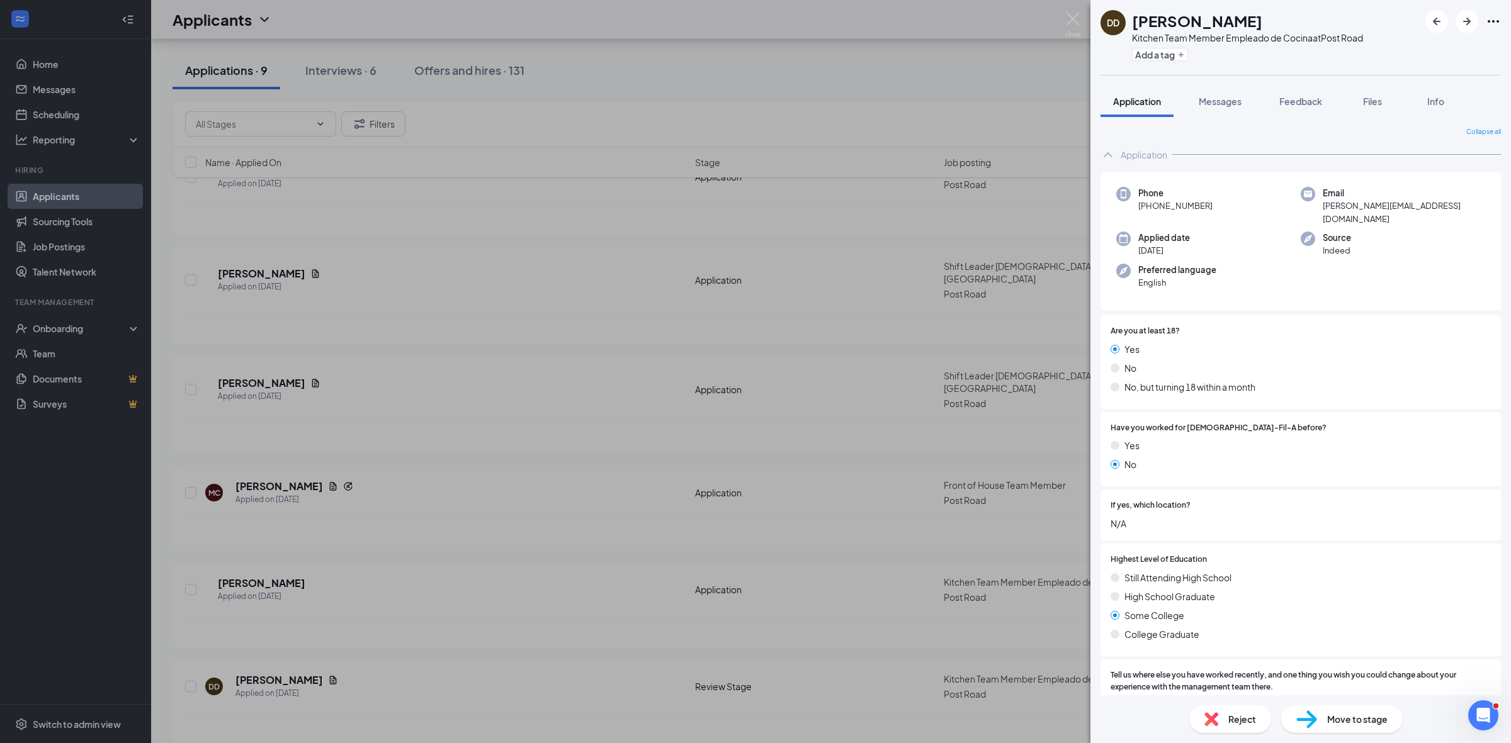
type input "02:00 PM"
type input "02:30 PM"
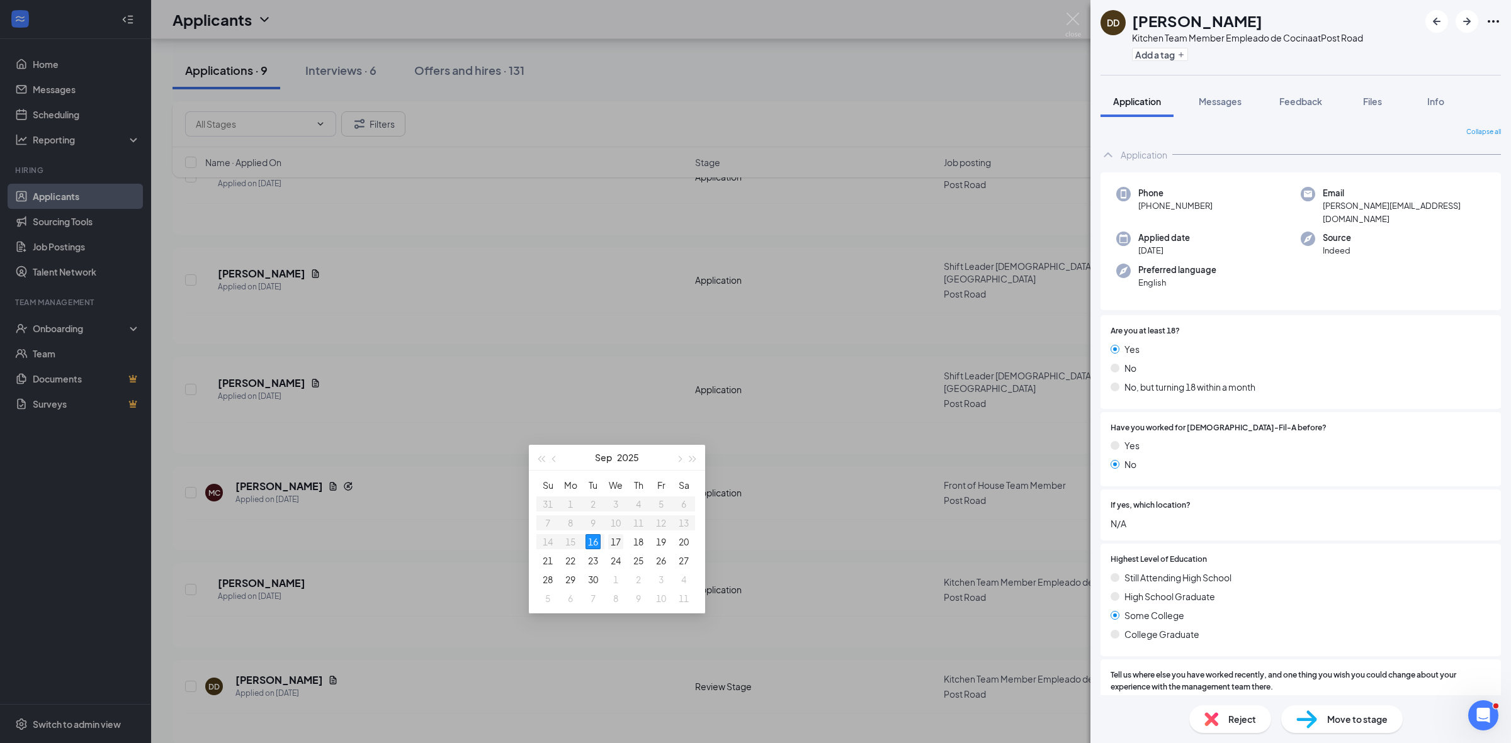
type input "Sep 17, 2025"
click at [617, 535] on div "17" at bounding box center [615, 541] width 15 height 15
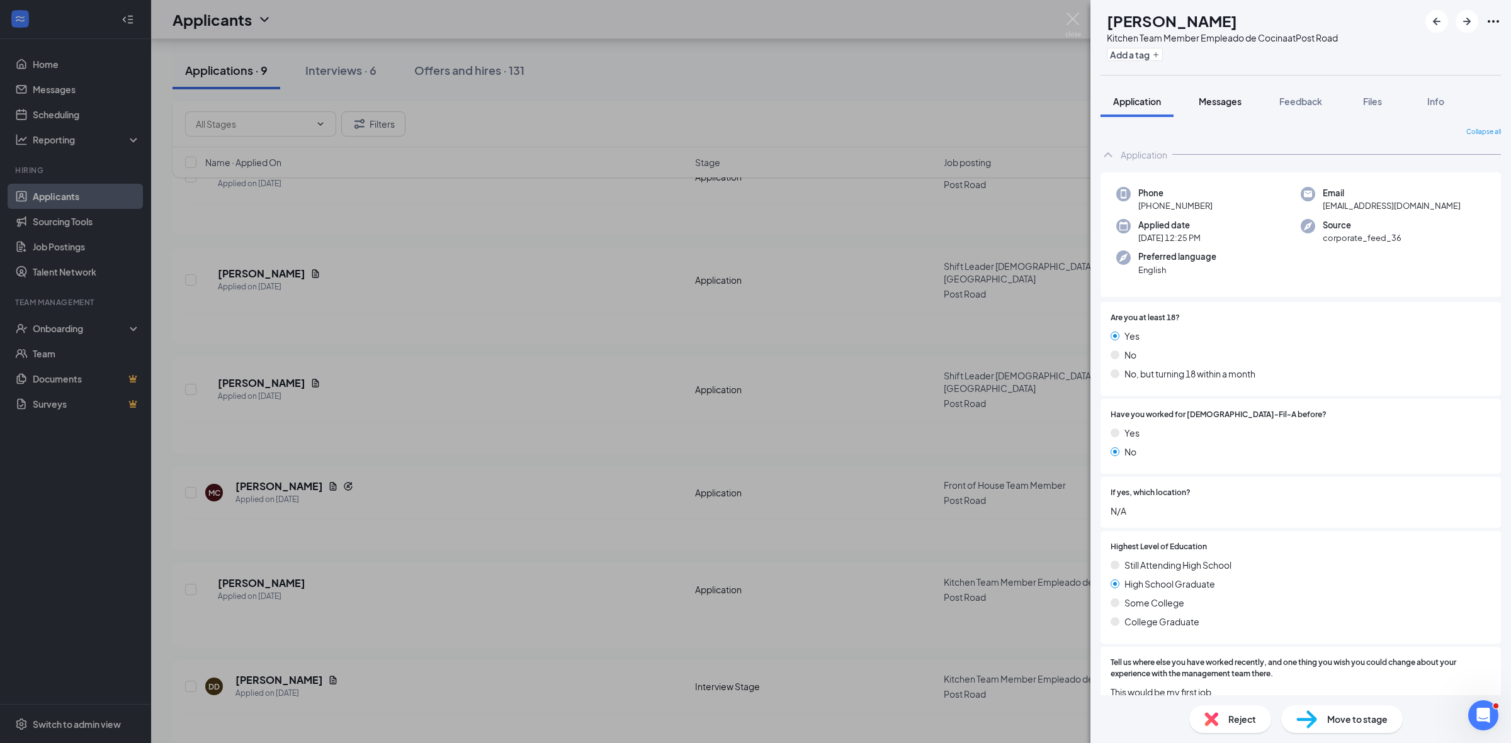
click at [1219, 109] on button "Messages" at bounding box center [1220, 101] width 68 height 31
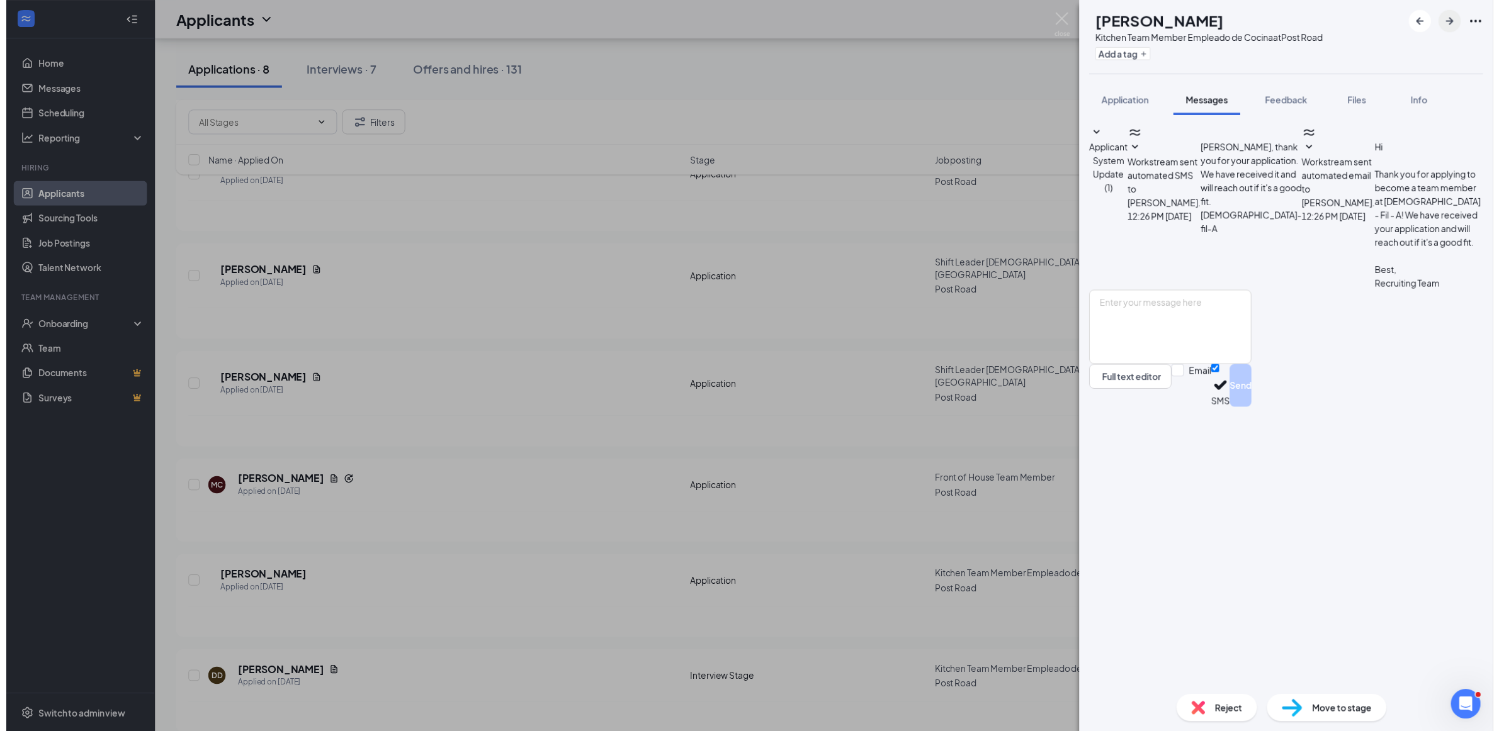
scroll to position [285, 0]
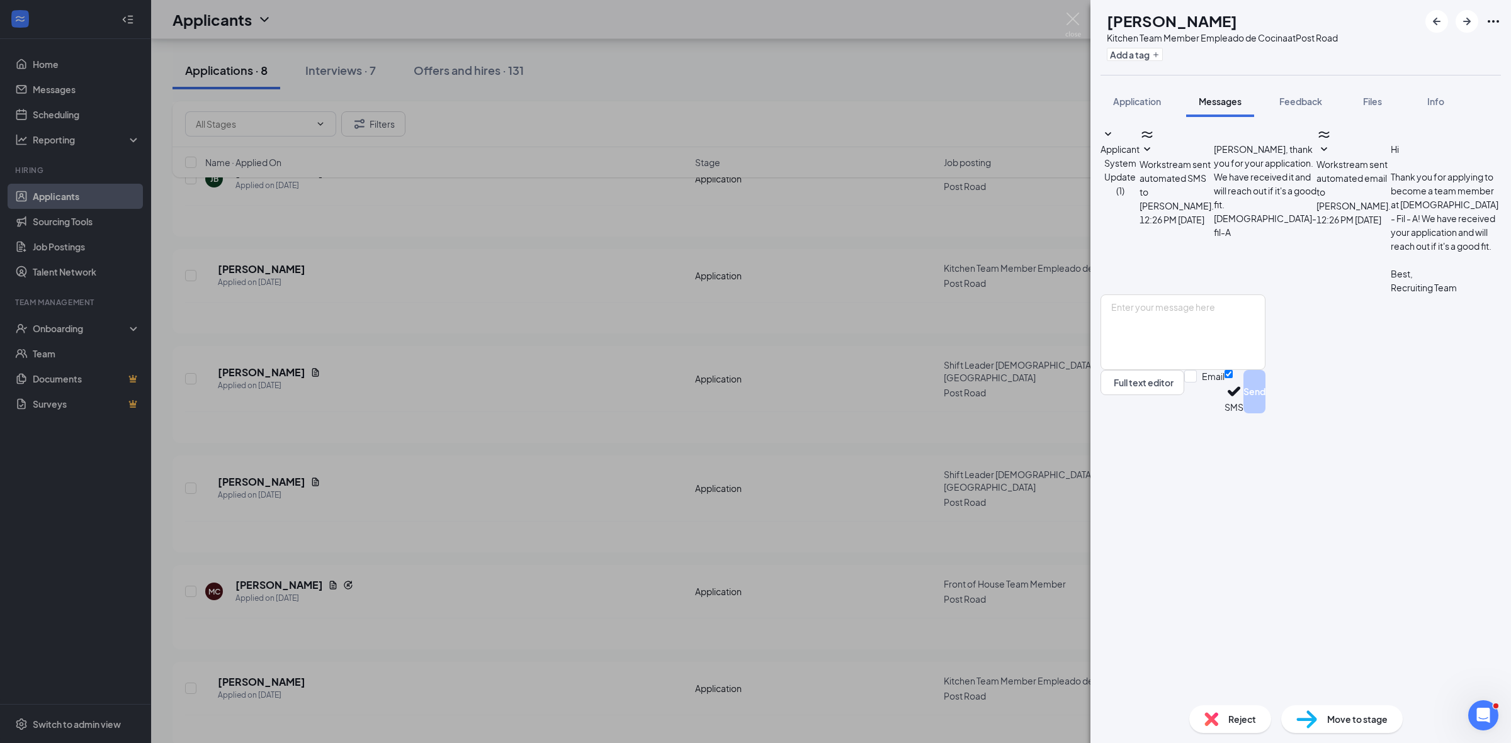
click at [896, 98] on div "ES Eliezer Saez Kitchen Team Member Empleado de Cocina at Post Road Add a tag A…" at bounding box center [755, 371] width 1511 height 743
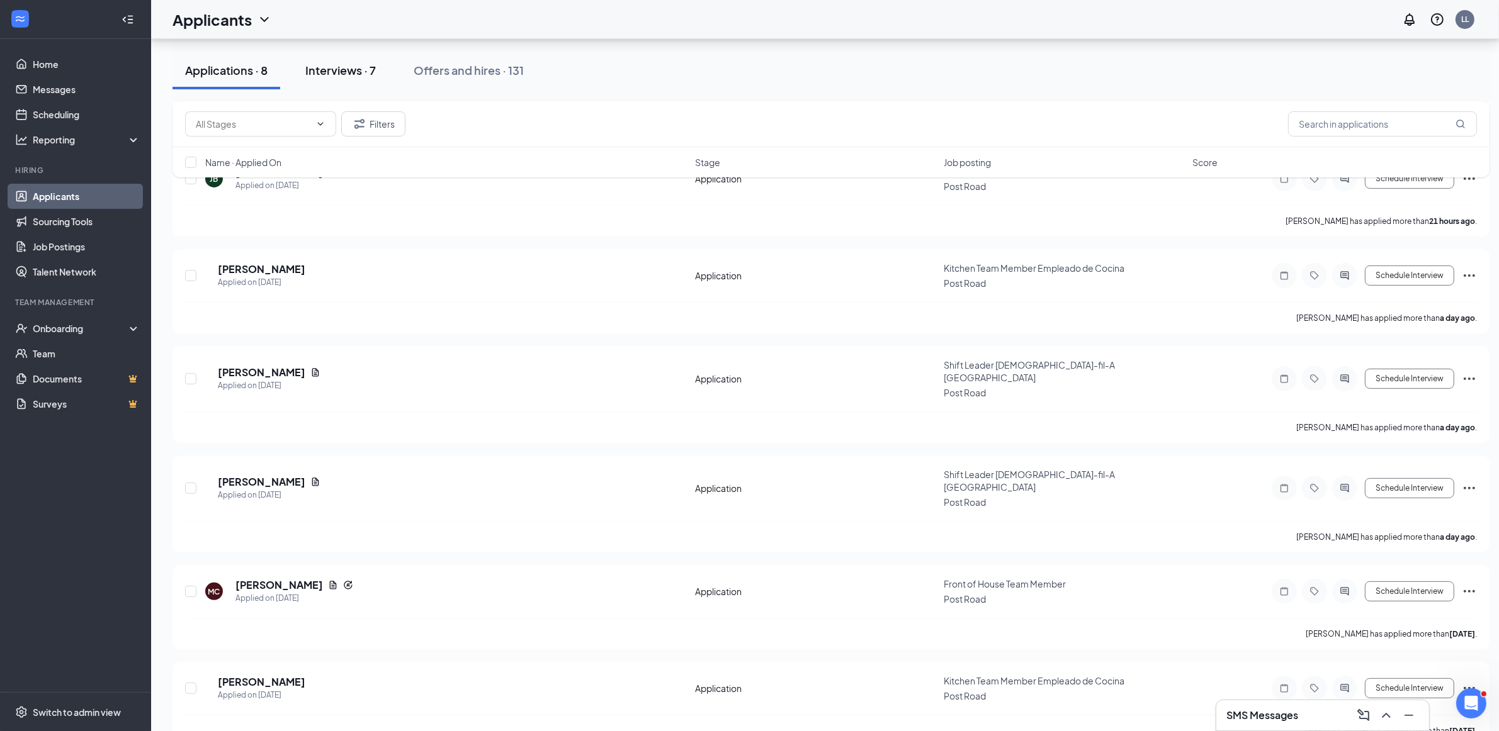
click at [363, 66] on div "Interviews · 7" at bounding box center [340, 70] width 70 height 16
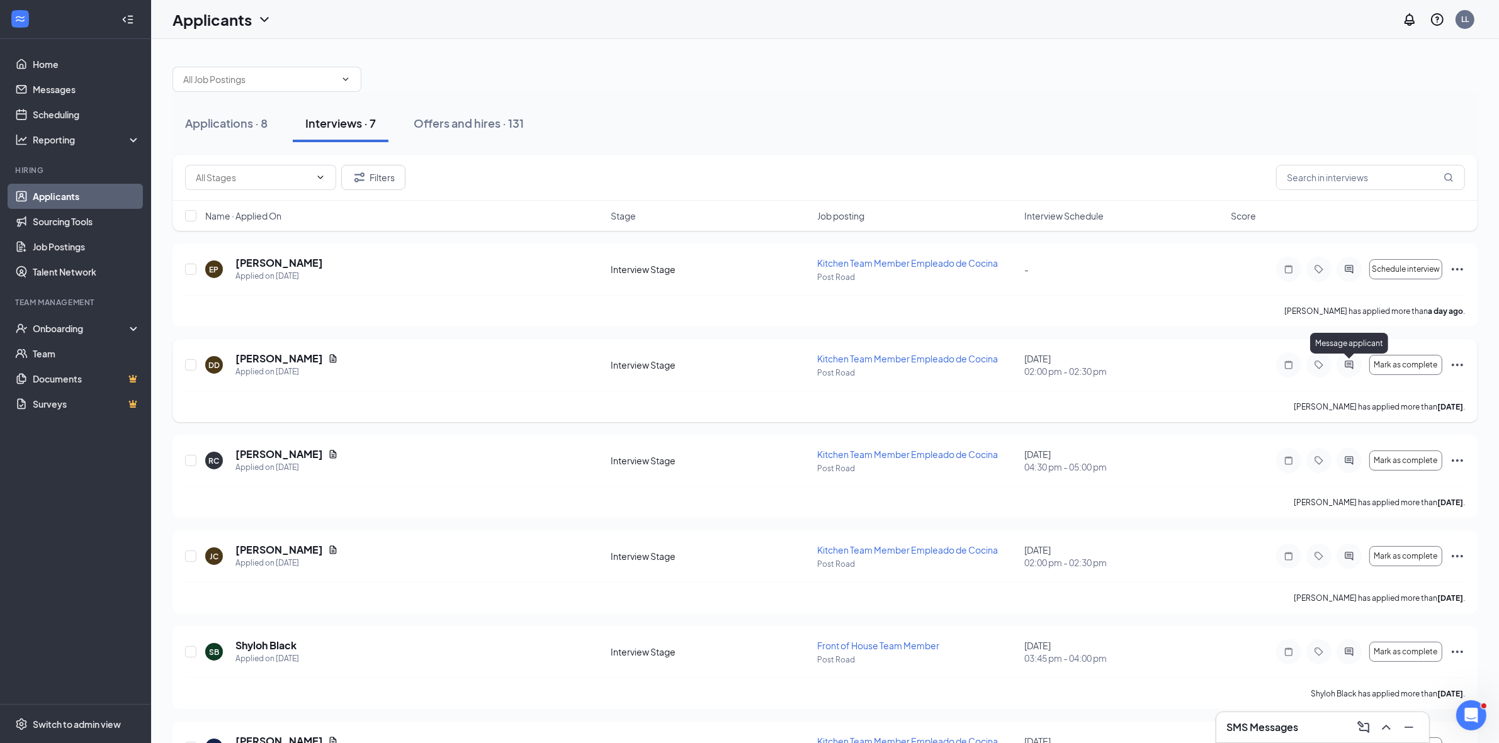
click at [1353, 365] on icon "ActiveChat" at bounding box center [1348, 365] width 15 height 10
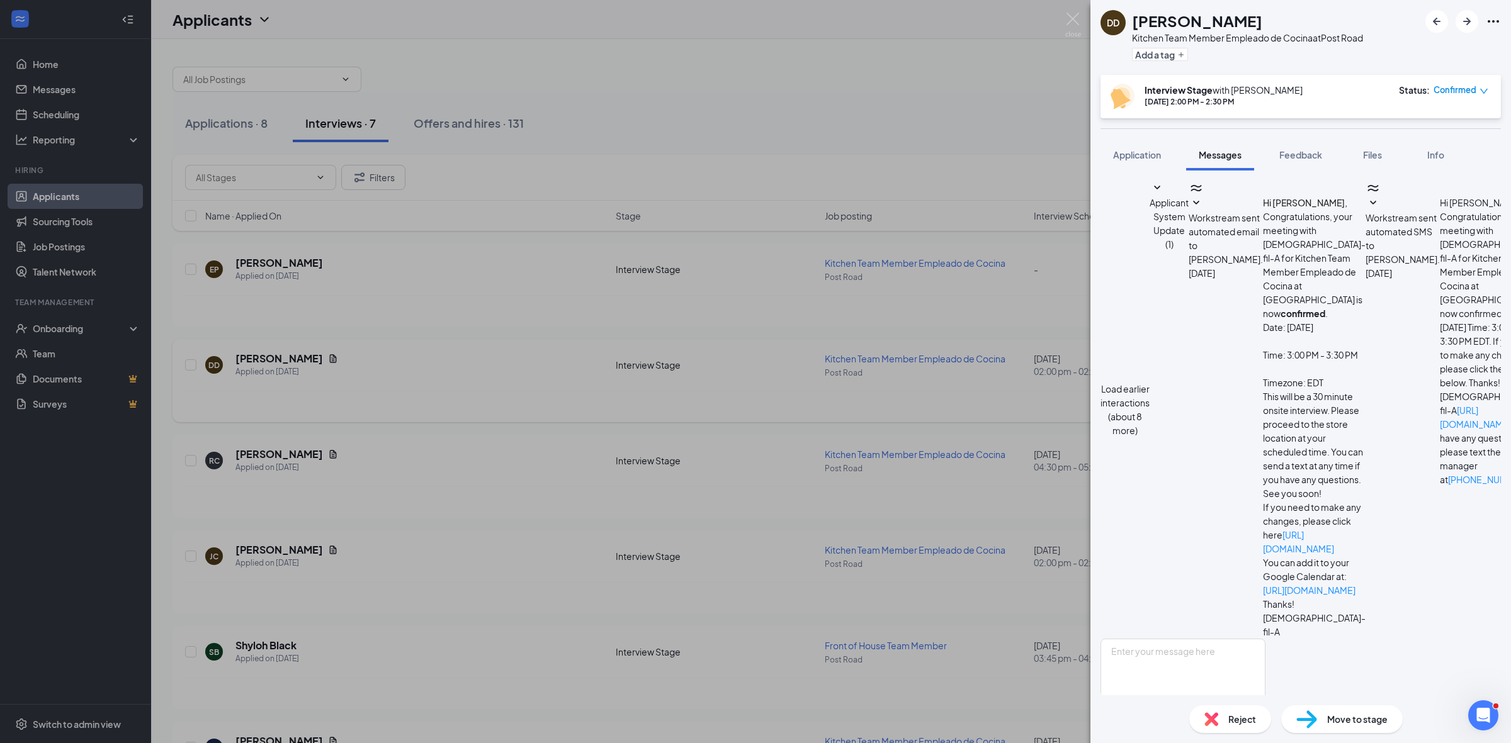
scroll to position [59, 0]
click at [1265, 639] on textarea at bounding box center [1182, 677] width 165 height 76
click at [1265, 639] on textarea "Thank you for meeting today. You will see an invite for your interview on" at bounding box center [1182, 677] width 165 height 76
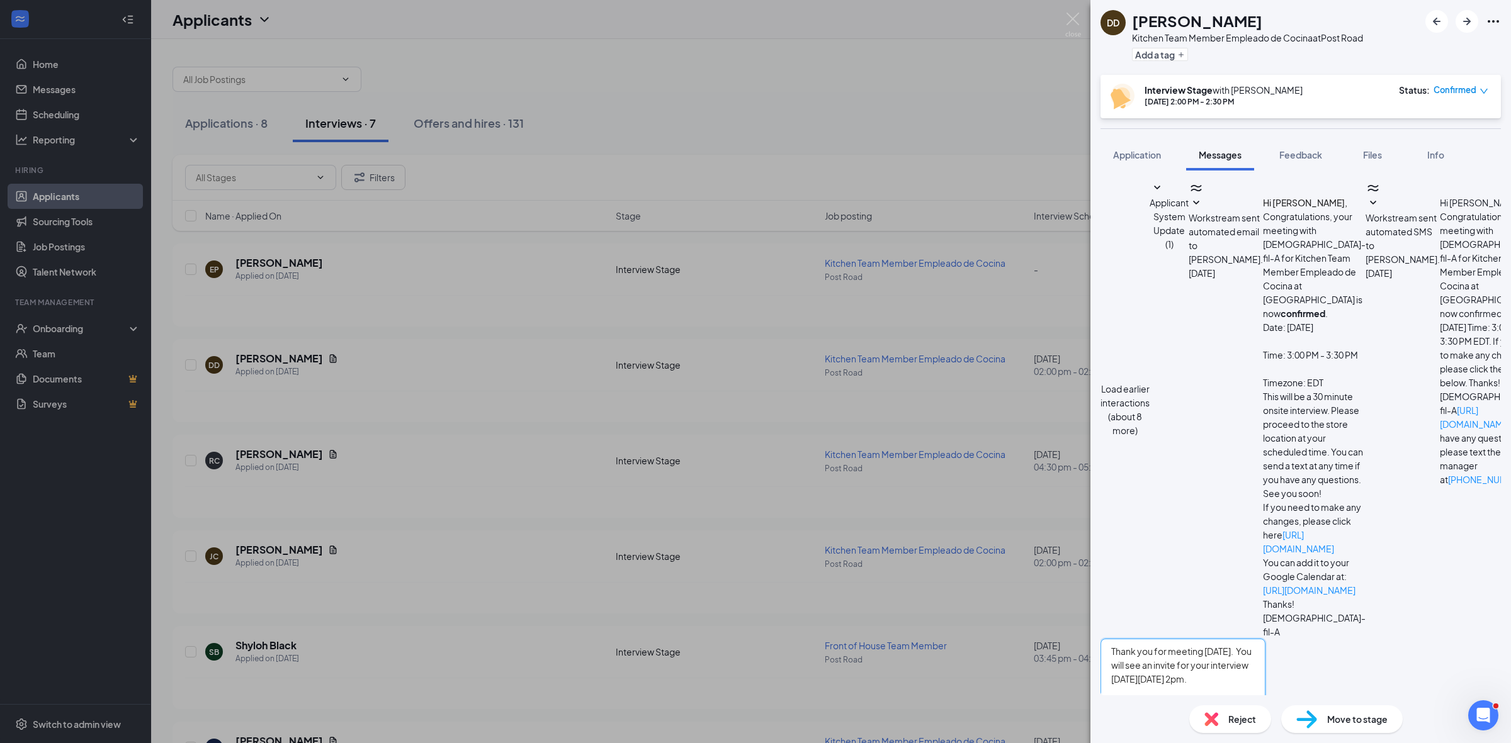
click at [1265, 639] on textarea "Thank you for meeting today. You will see an invite for your interview on Wedne…" at bounding box center [1182, 677] width 165 height 76
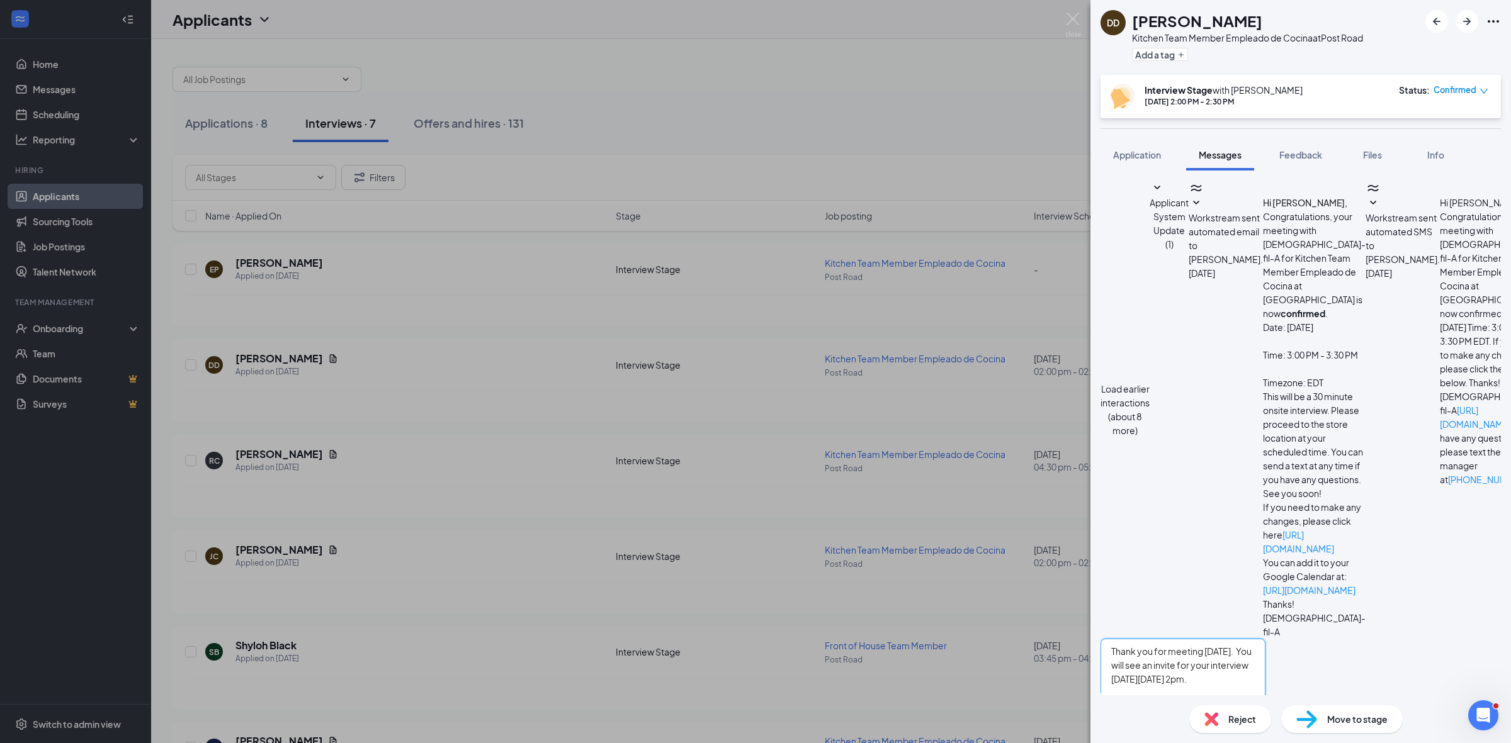
type textarea "Thank you for meeting today. You will see an invite for your interview on Wedne…"
click at [1265, 714] on button "Send" at bounding box center [1254, 735] width 22 height 43
